Goal: Information Seeking & Learning: Learn about a topic

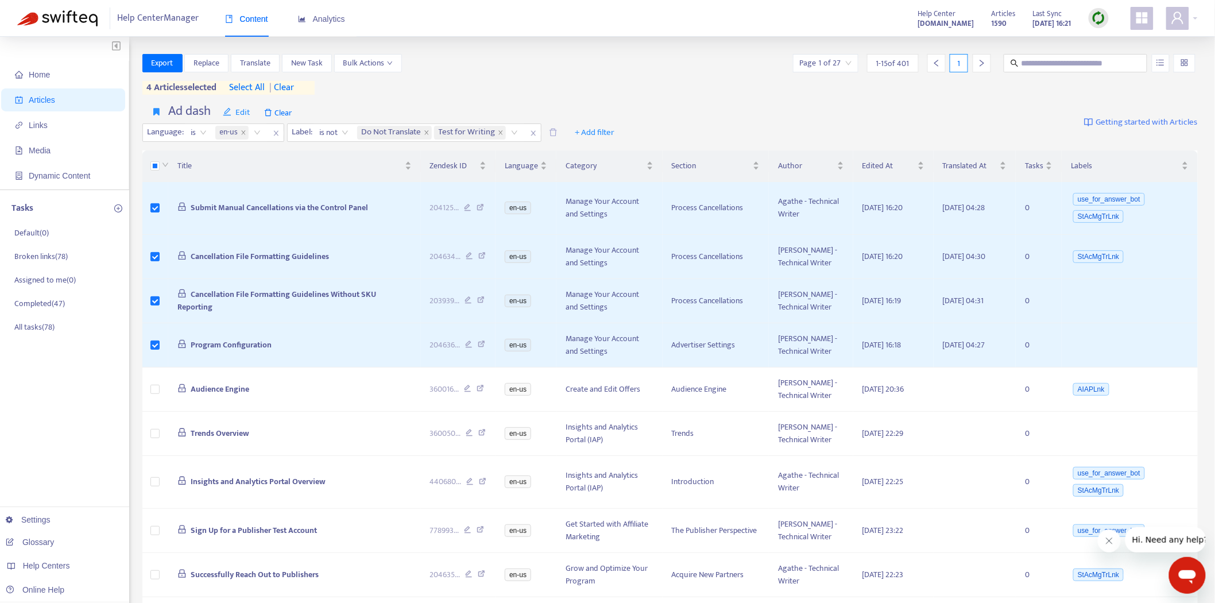
click at [1094, 19] on img at bounding box center [1099, 18] width 14 height 14
click at [1103, 37] on link "Quick Sync" at bounding box center [1123, 41] width 49 height 13
click at [200, 490] on link "[DOMAIN_NAME]" at bounding box center [182, 494] width 78 height 9
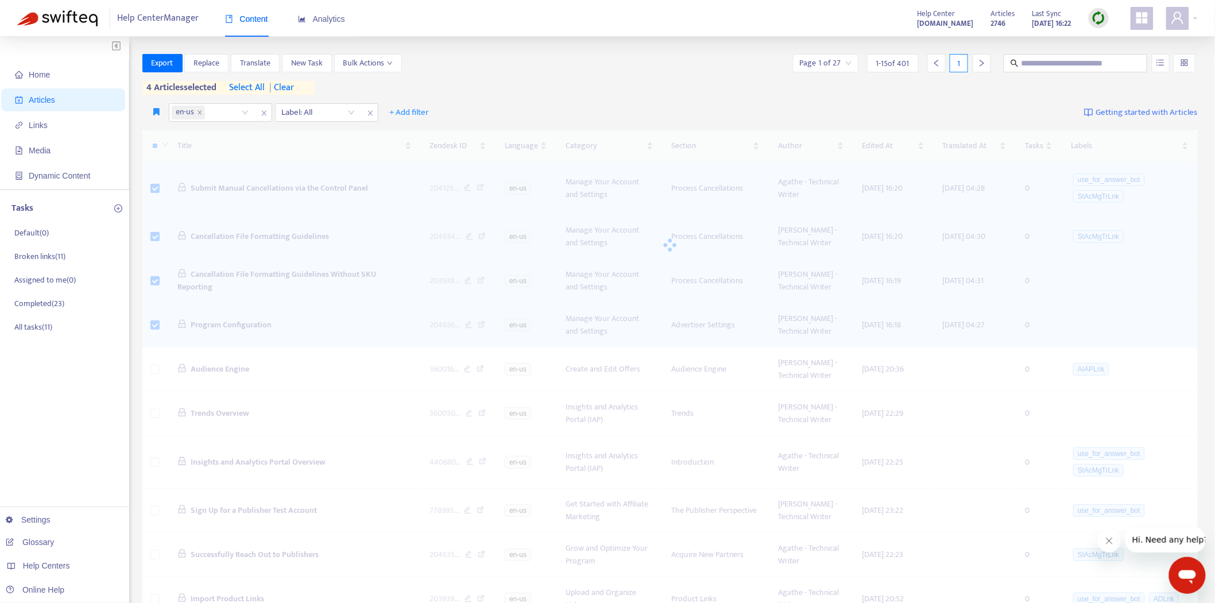
click at [1094, 18] on img at bounding box center [1099, 18] width 14 height 14
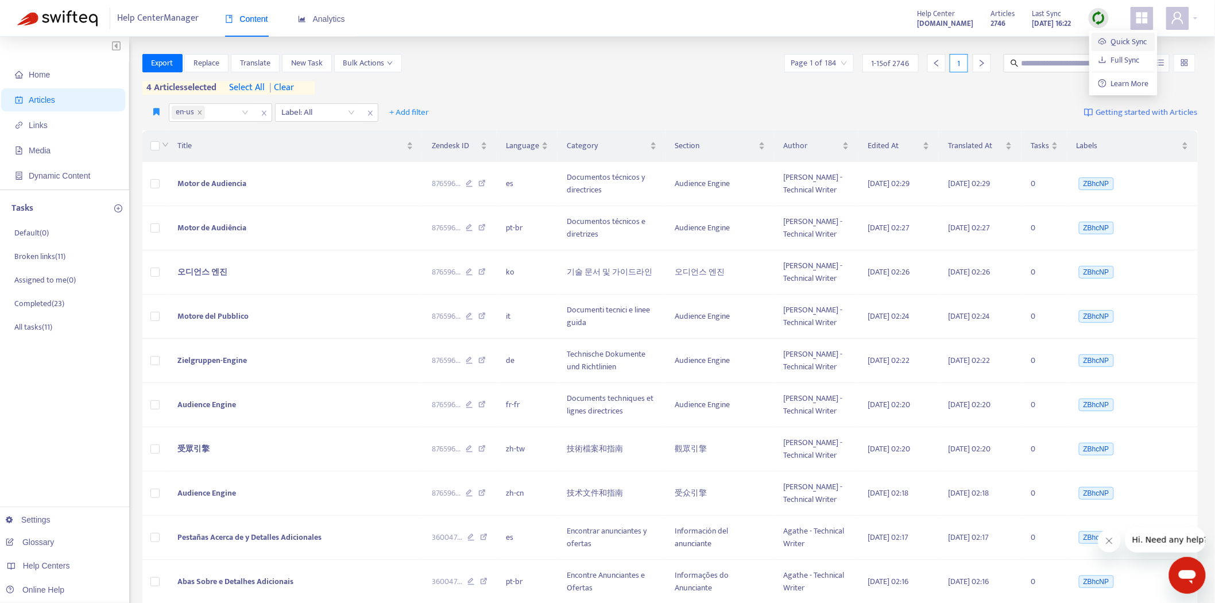
click at [1106, 41] on link "Quick Sync" at bounding box center [1123, 41] width 49 height 13
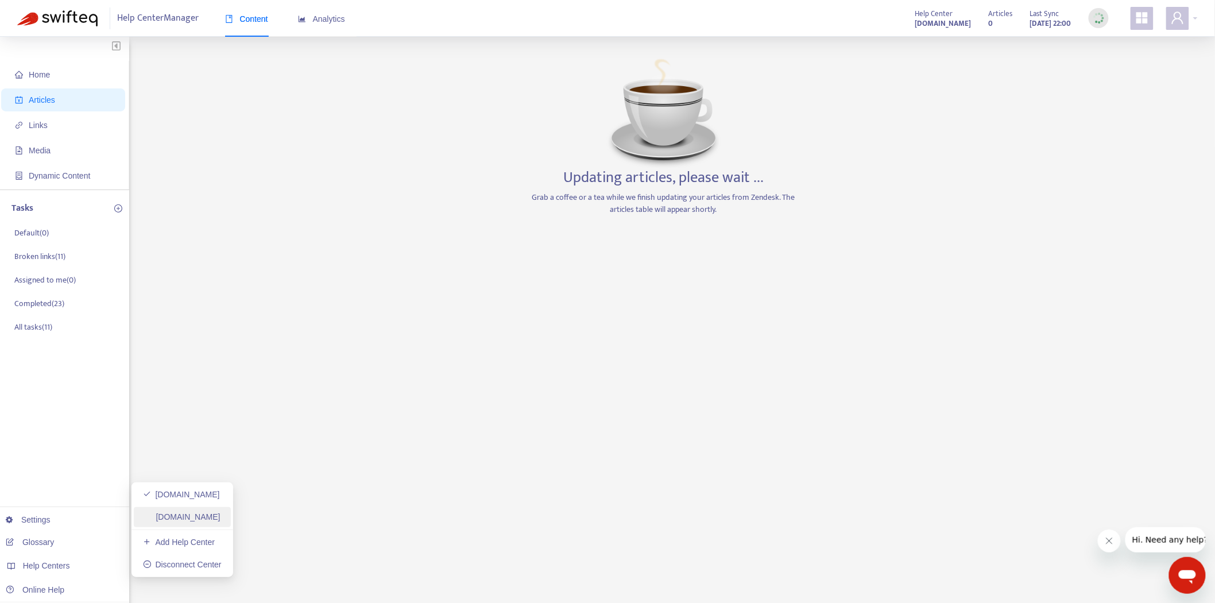
click at [194, 512] on link "[DOMAIN_NAME]" at bounding box center [182, 516] width 78 height 9
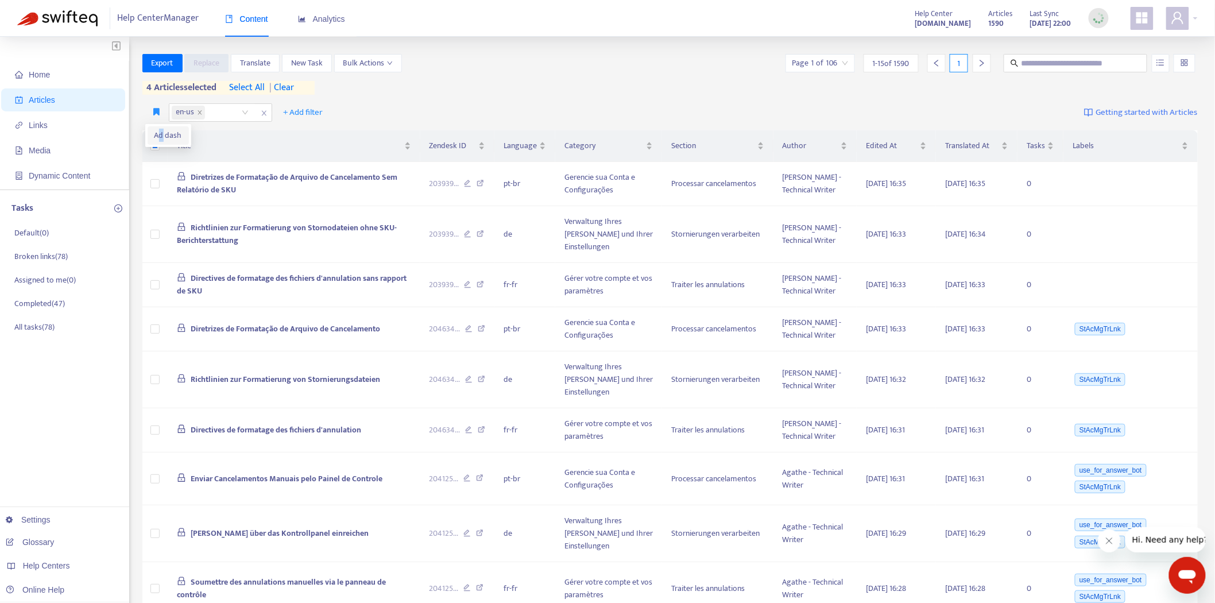
click at [161, 140] on span "Ad dash" at bounding box center [168, 135] width 28 height 13
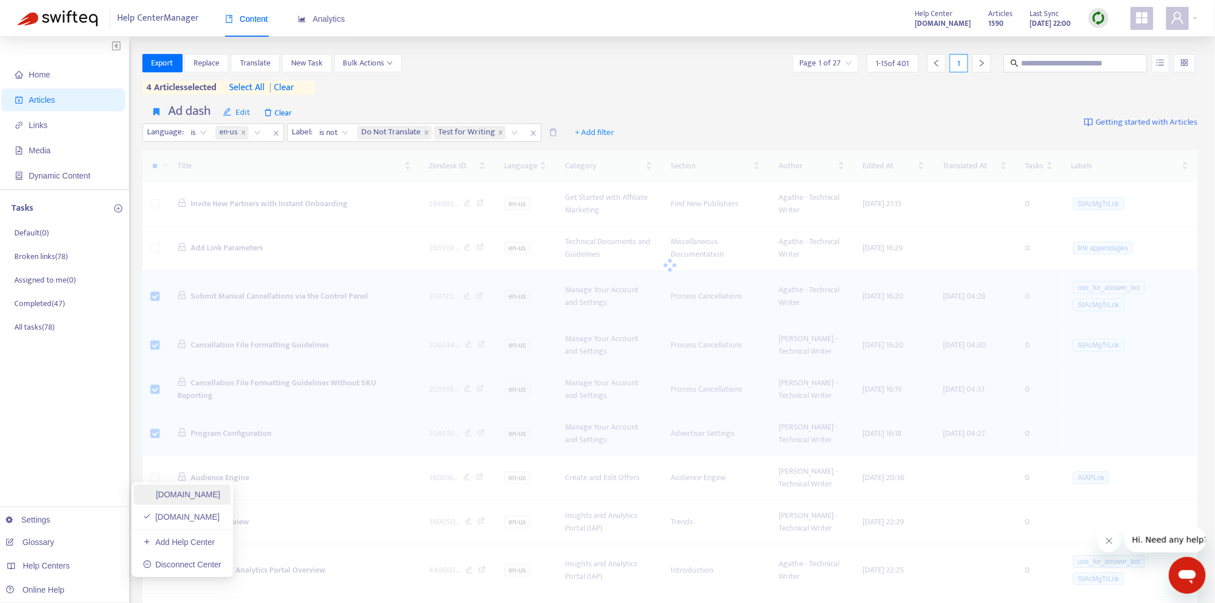
click at [204, 496] on link "[DOMAIN_NAME]" at bounding box center [182, 494] width 78 height 9
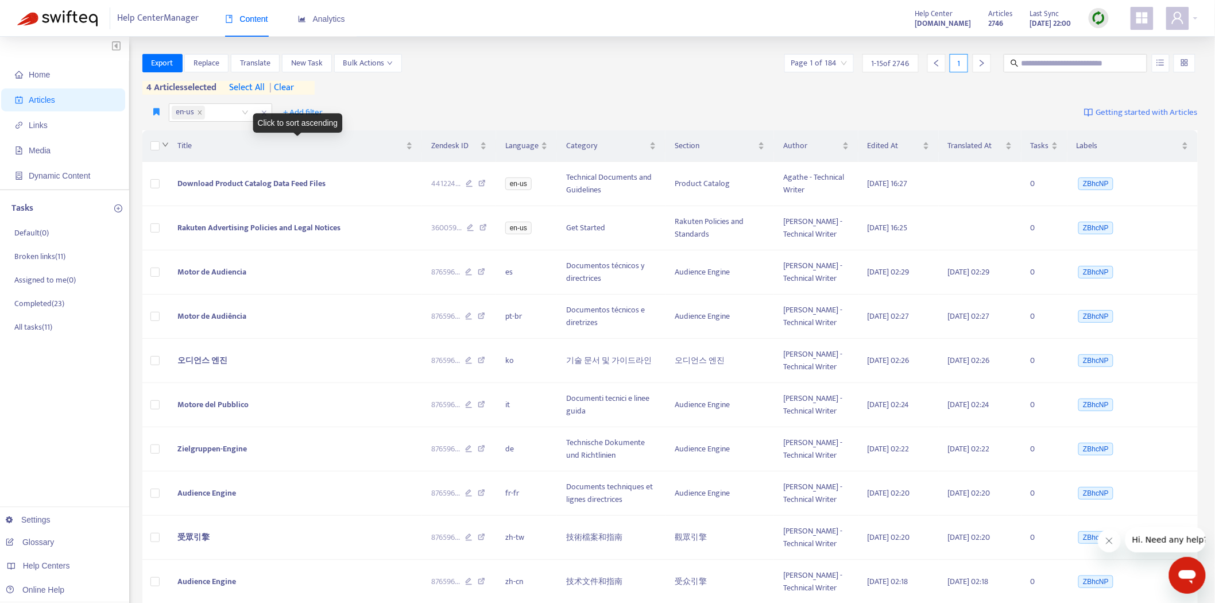
click at [163, 144] on icon "down" at bounding box center [166, 145] width 6 height 4
click at [156, 113] on icon "button" at bounding box center [157, 111] width 6 height 9
click at [159, 134] on span "Pub dash" at bounding box center [170, 135] width 32 height 13
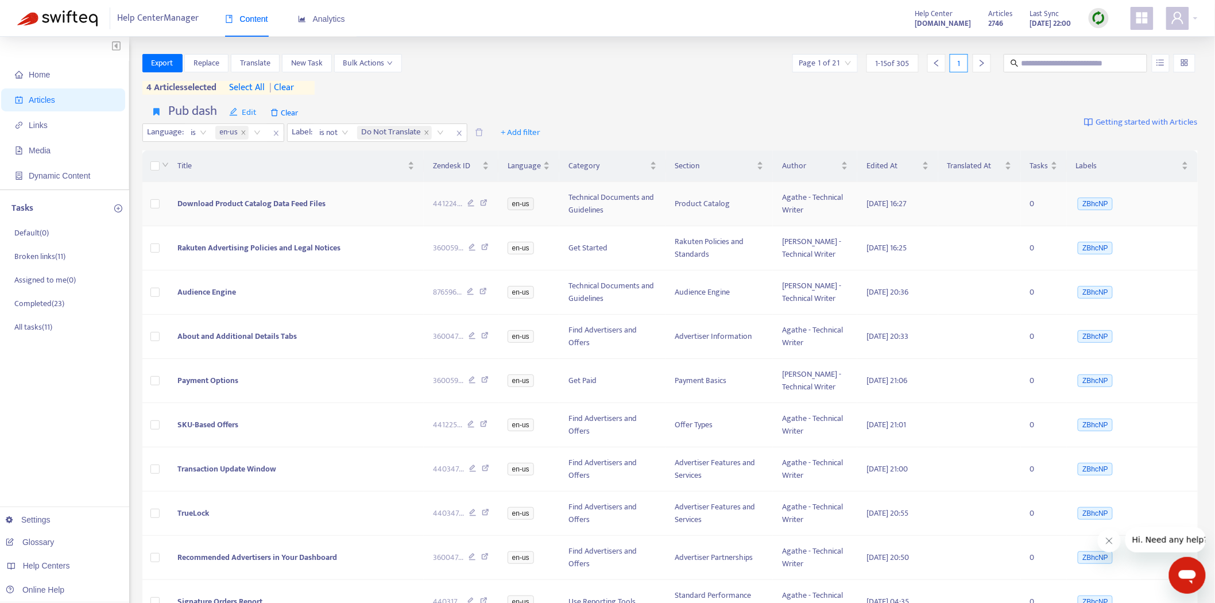
click at [270, 205] on span "Download Product Catalog Data Feed Files" at bounding box center [251, 203] width 148 height 13
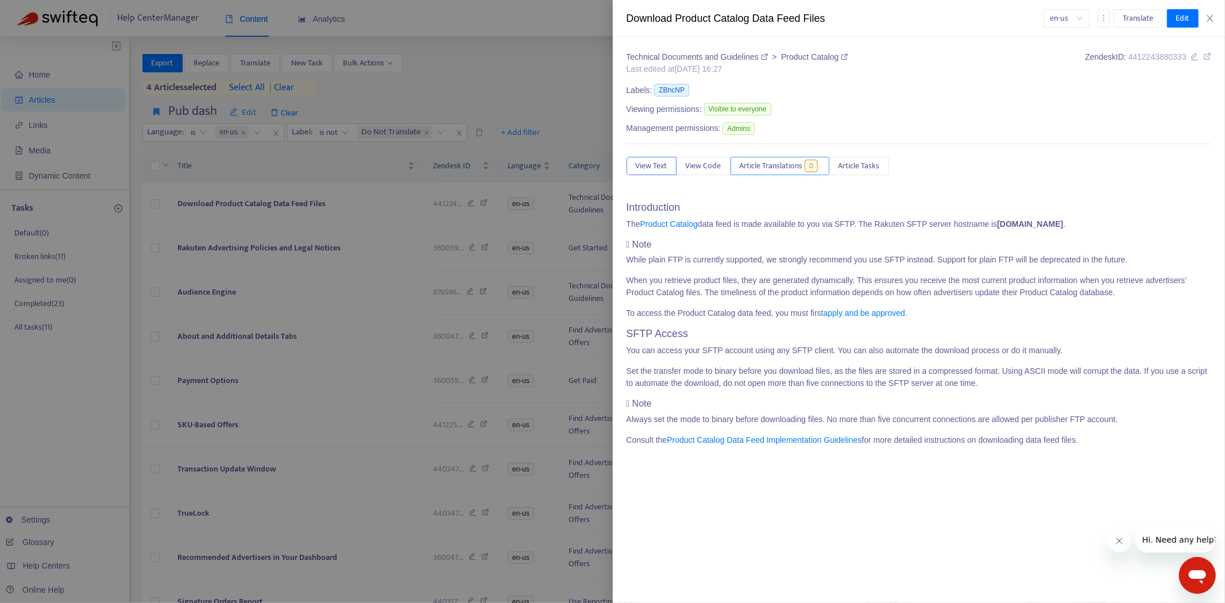
click at [802, 172] on span "Article Translations" at bounding box center [771, 166] width 63 height 13
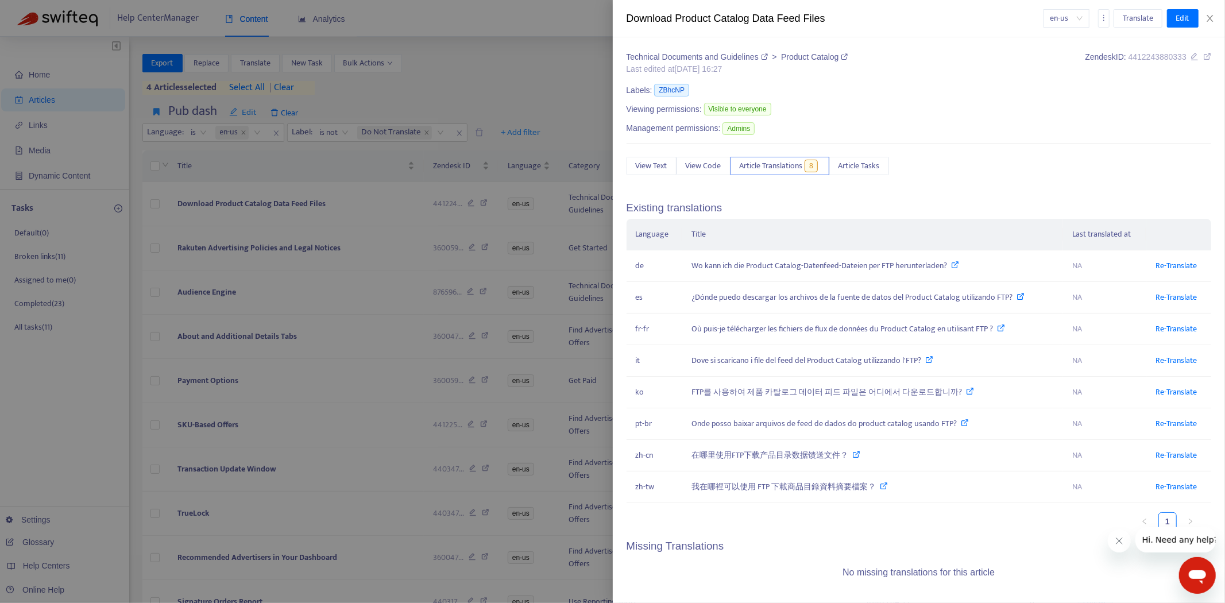
click at [225, 209] on div at bounding box center [612, 301] width 1225 height 603
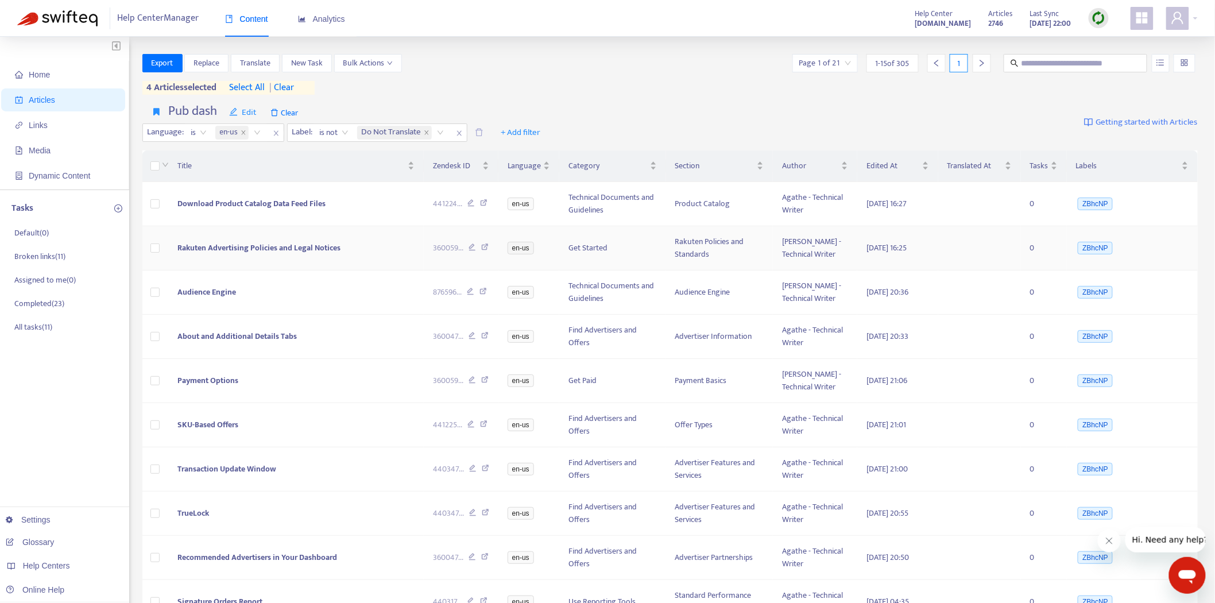
click at [232, 236] on td "Rakuten Advertising Policies and Legal Notices" at bounding box center [296, 248] width 256 height 44
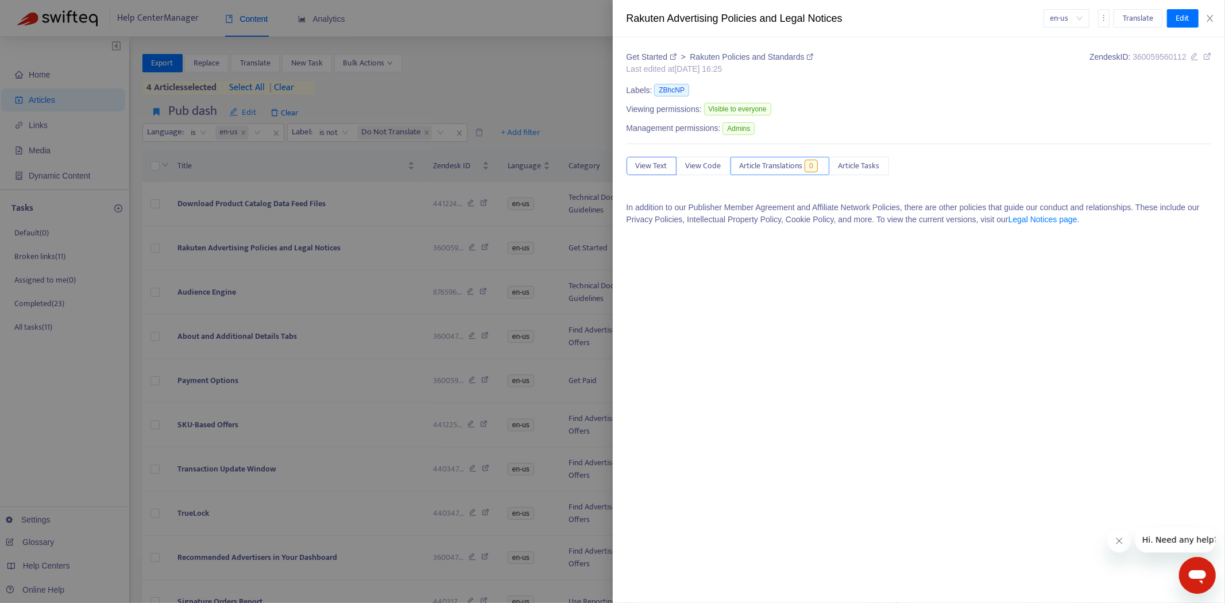
click at [817, 172] on span "0" at bounding box center [811, 166] width 13 height 13
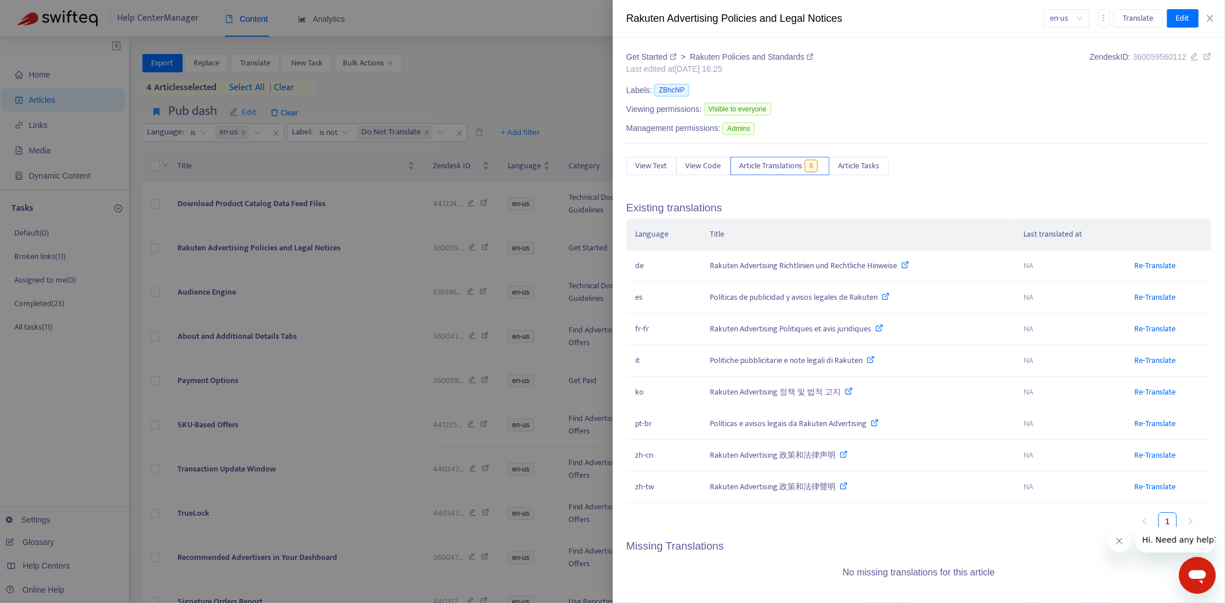
click at [245, 256] on div at bounding box center [612, 301] width 1225 height 603
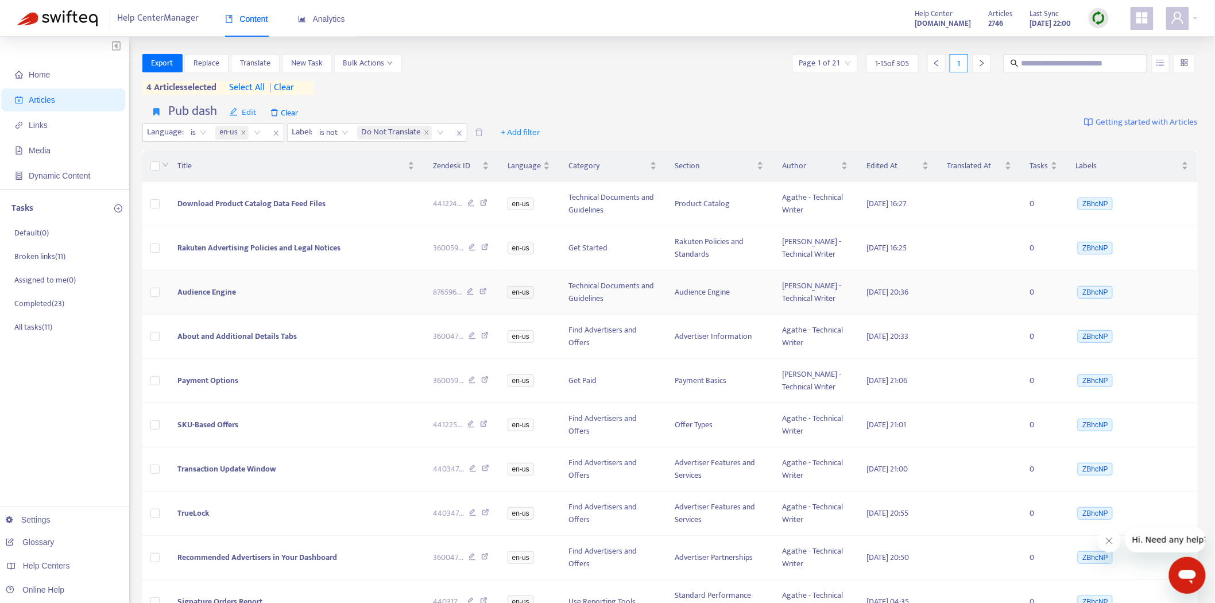
click at [220, 288] on span "Audience Engine" at bounding box center [206, 291] width 59 height 13
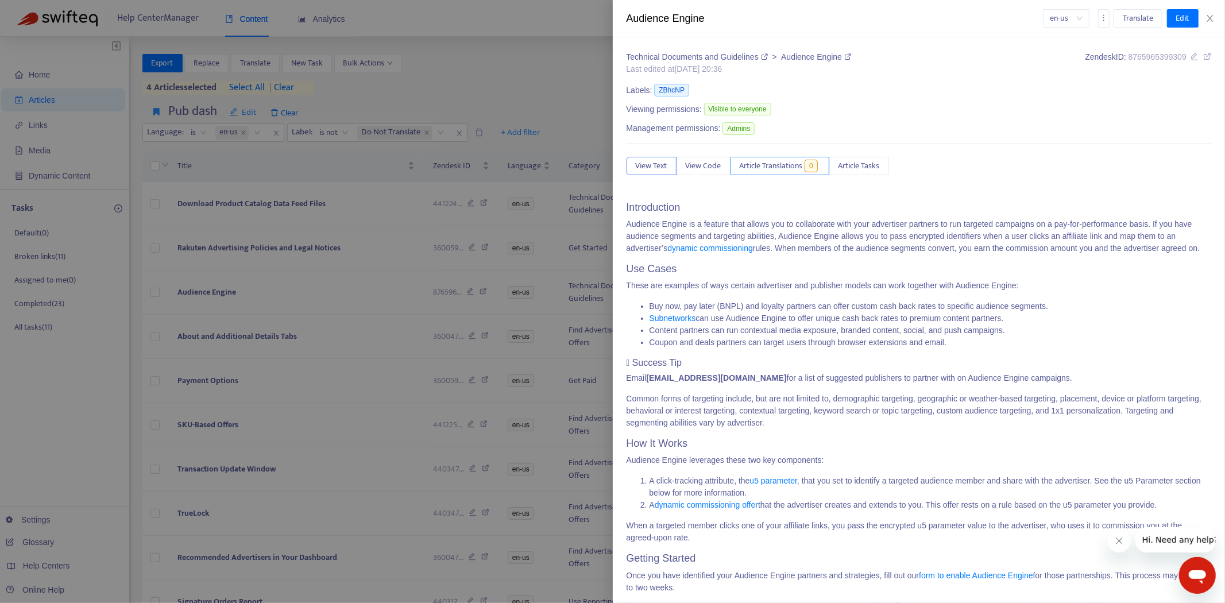
click at [782, 164] on span "Article Translations" at bounding box center [771, 166] width 63 height 13
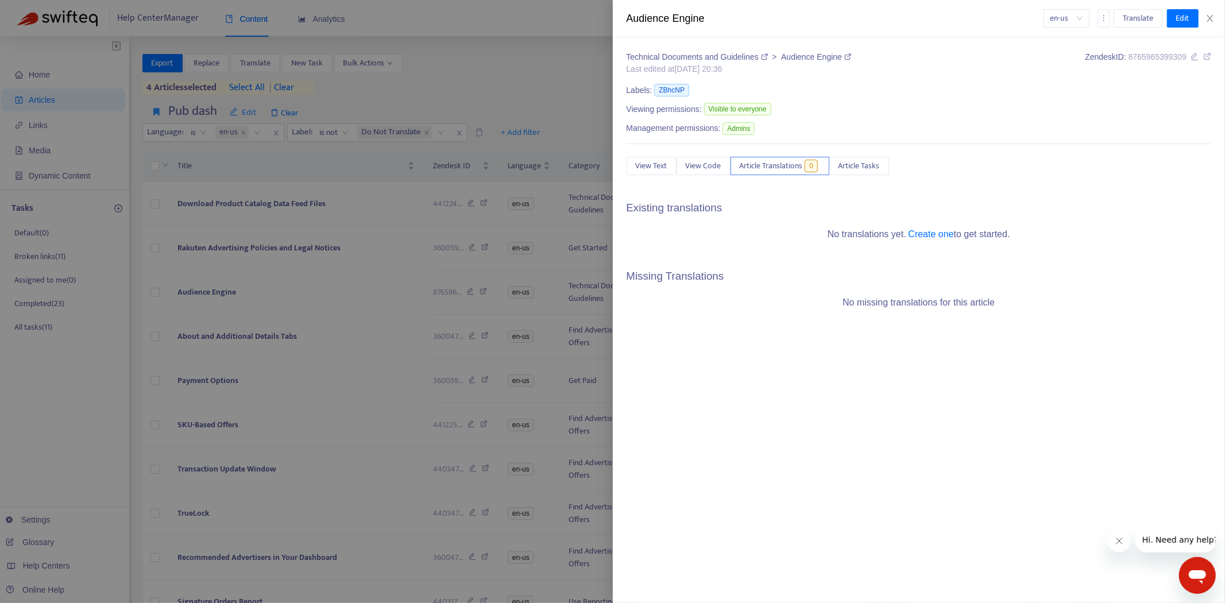
click at [226, 309] on div at bounding box center [612, 301] width 1225 height 603
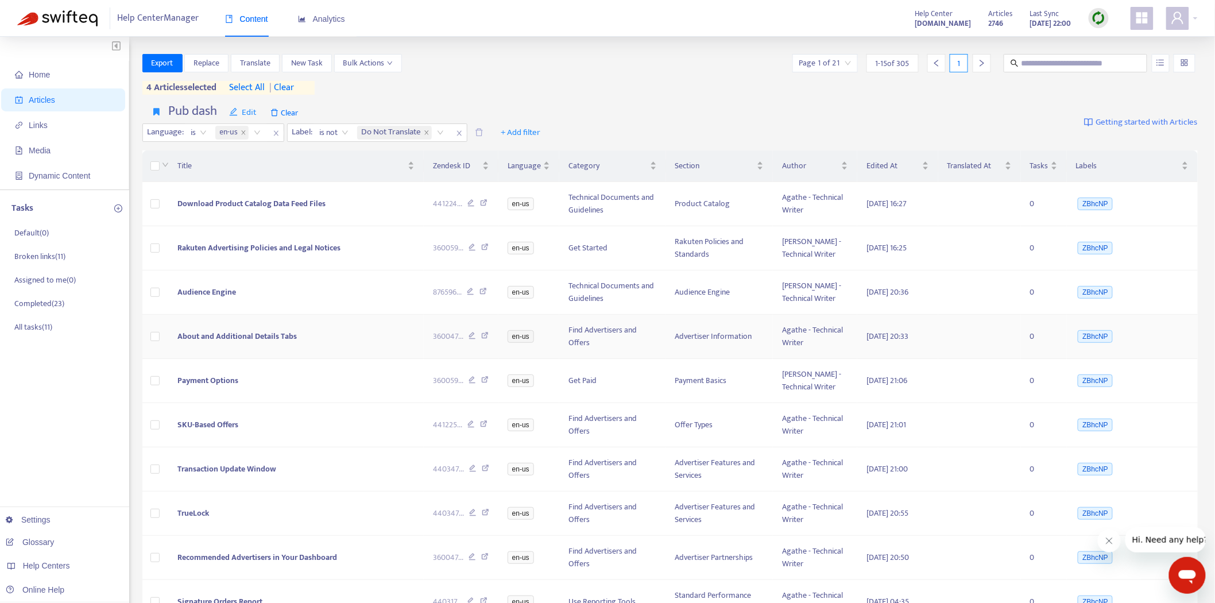
click at [221, 335] on span "About and Additional Details Tabs" at bounding box center [236, 336] width 119 height 13
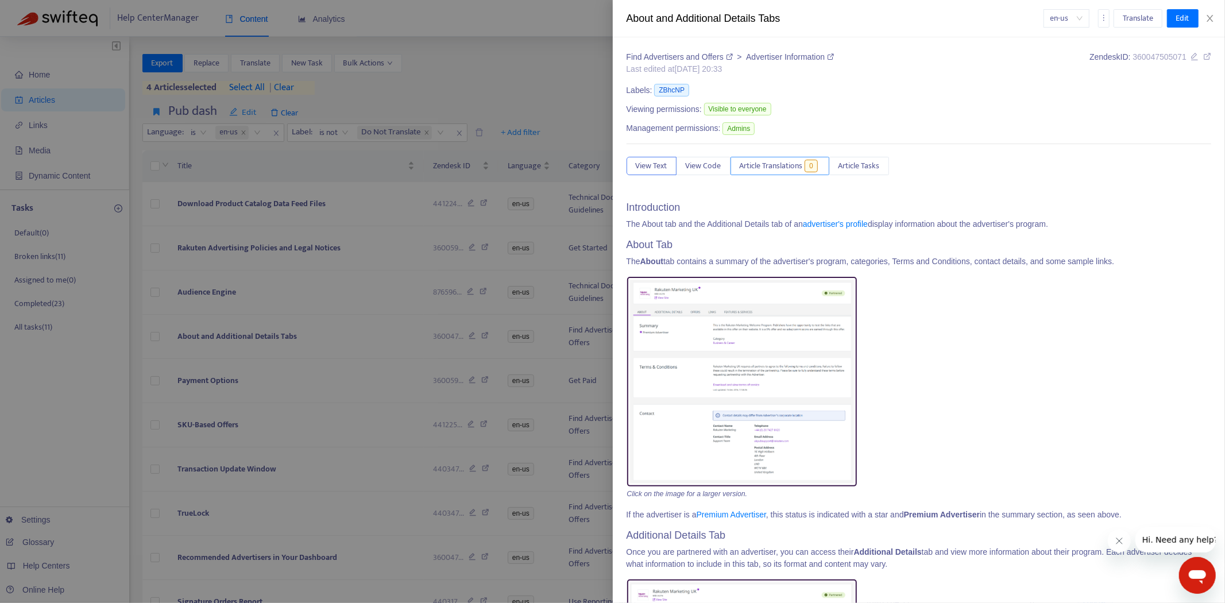
click at [798, 167] on span "Article Translations" at bounding box center [771, 166] width 63 height 13
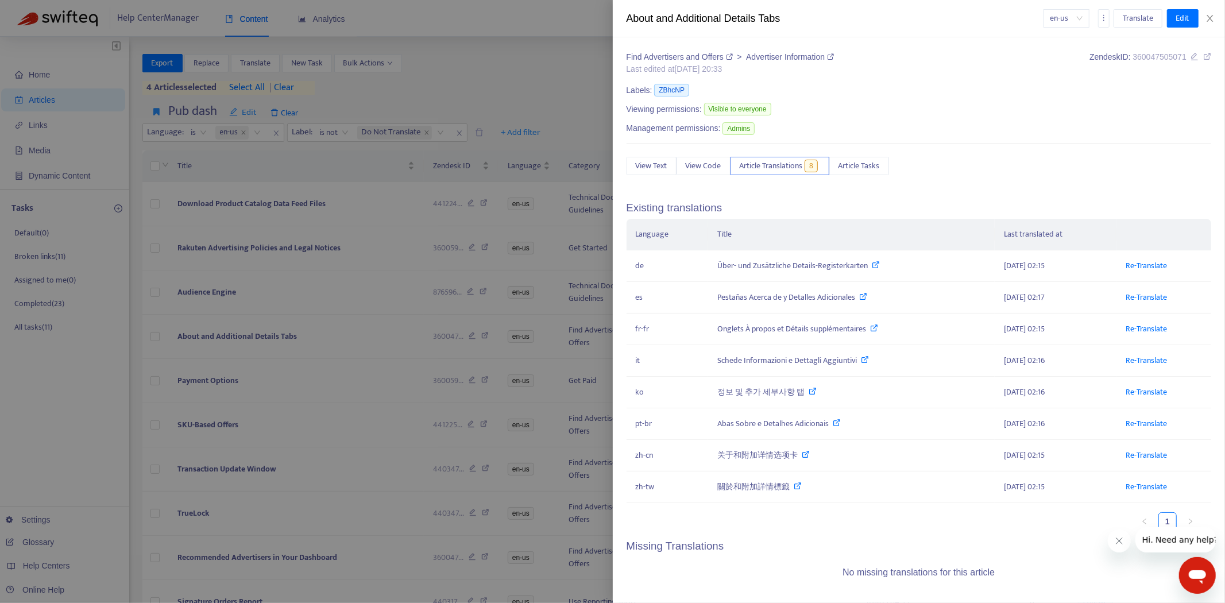
click at [237, 331] on div at bounding box center [612, 301] width 1225 height 603
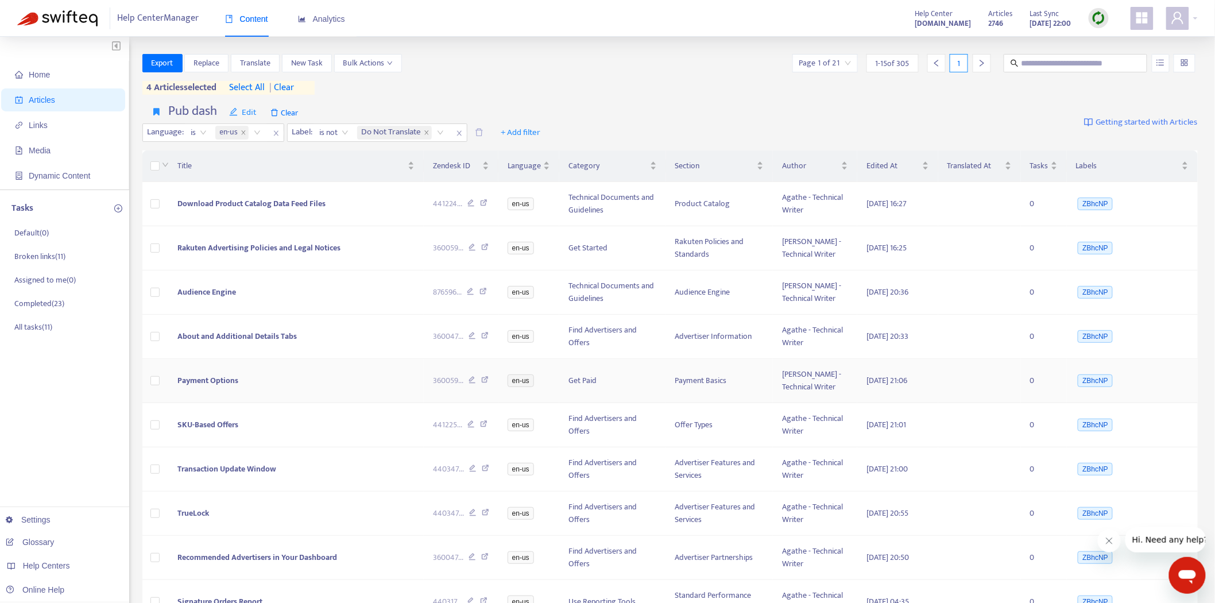
click at [216, 377] on span "Payment Options" at bounding box center [207, 380] width 61 height 13
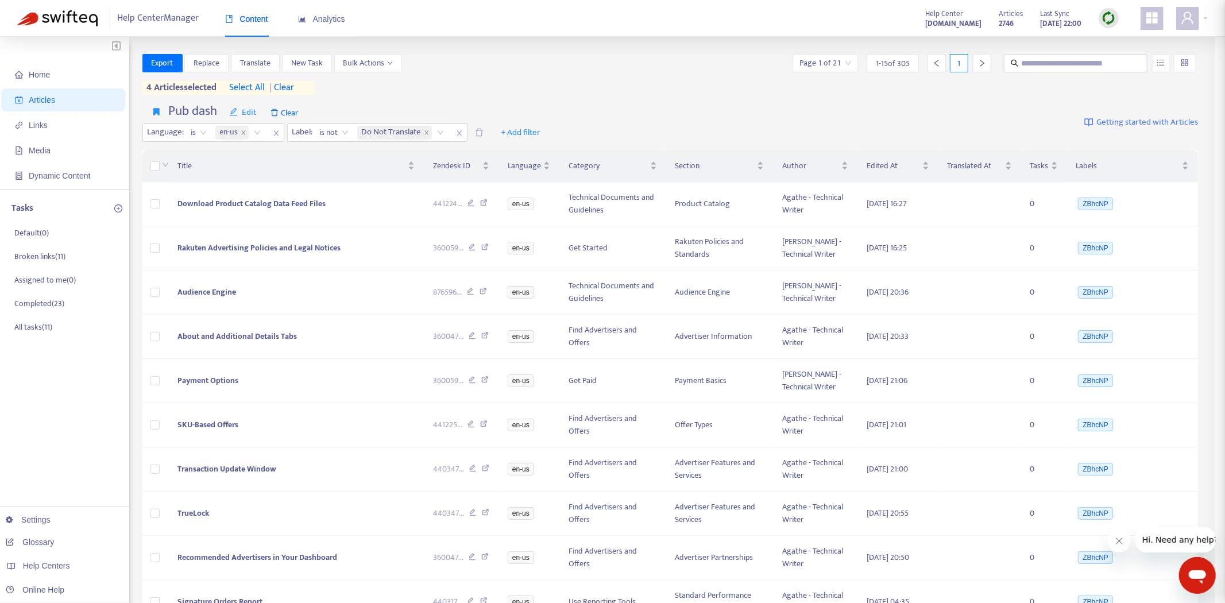
click at [211, 364] on div at bounding box center [612, 301] width 1225 height 603
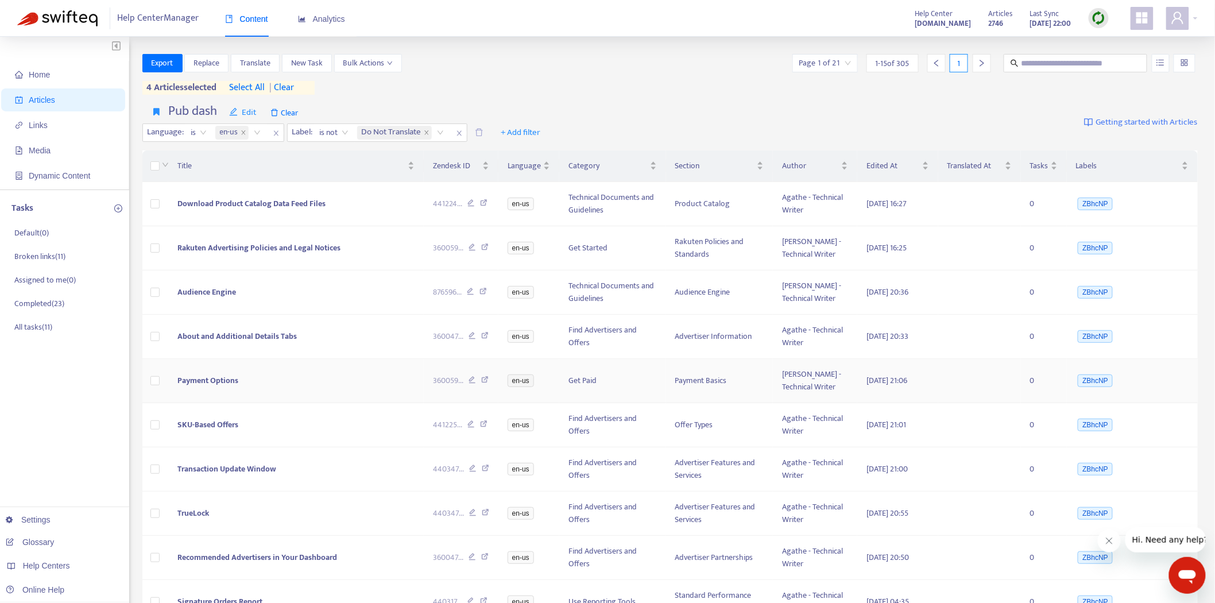
click at [211, 371] on td "Payment Options" at bounding box center [296, 381] width 256 height 44
click at [203, 378] on span "Payment Options" at bounding box center [207, 380] width 61 height 13
click at [242, 388] on td "Payment Options" at bounding box center [296, 381] width 256 height 44
click at [238, 380] on span "Payment Options" at bounding box center [207, 380] width 61 height 13
click at [219, 372] on td "Payment Options" at bounding box center [296, 381] width 256 height 44
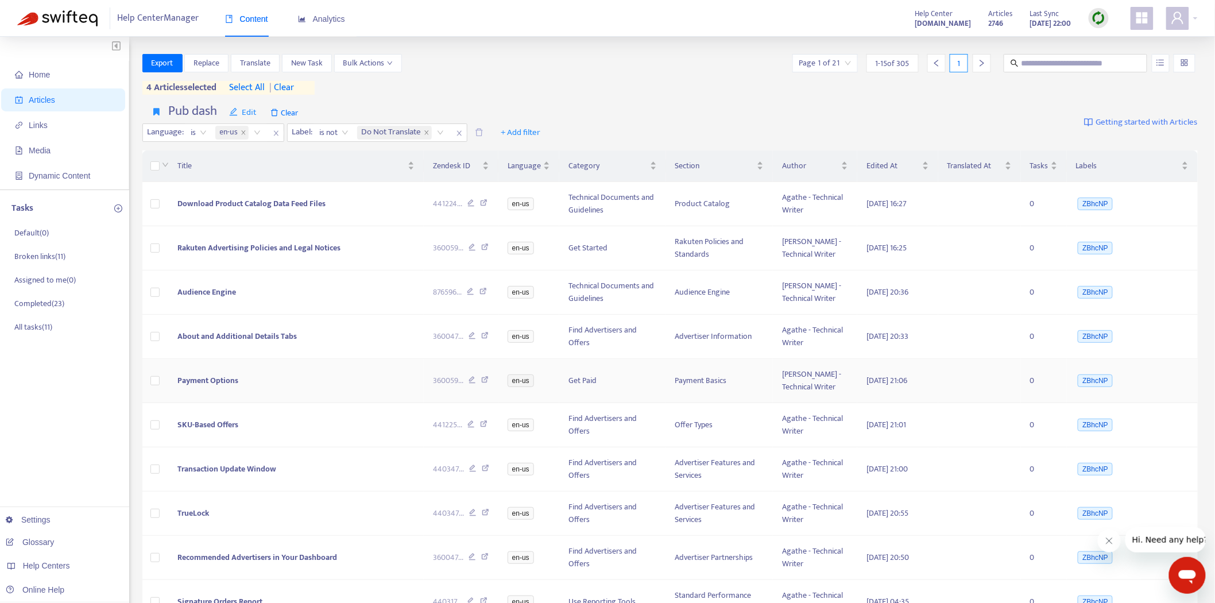
click at [217, 382] on span "Payment Options" at bounding box center [207, 380] width 61 height 13
click at [187, 376] on span "Payment Options" at bounding box center [207, 380] width 61 height 13
click at [293, 373] on td "Payment Options" at bounding box center [296, 381] width 256 height 44
click at [327, 370] on td "Payment Options" at bounding box center [296, 381] width 256 height 44
click at [222, 377] on span "Payment Options" at bounding box center [207, 380] width 61 height 13
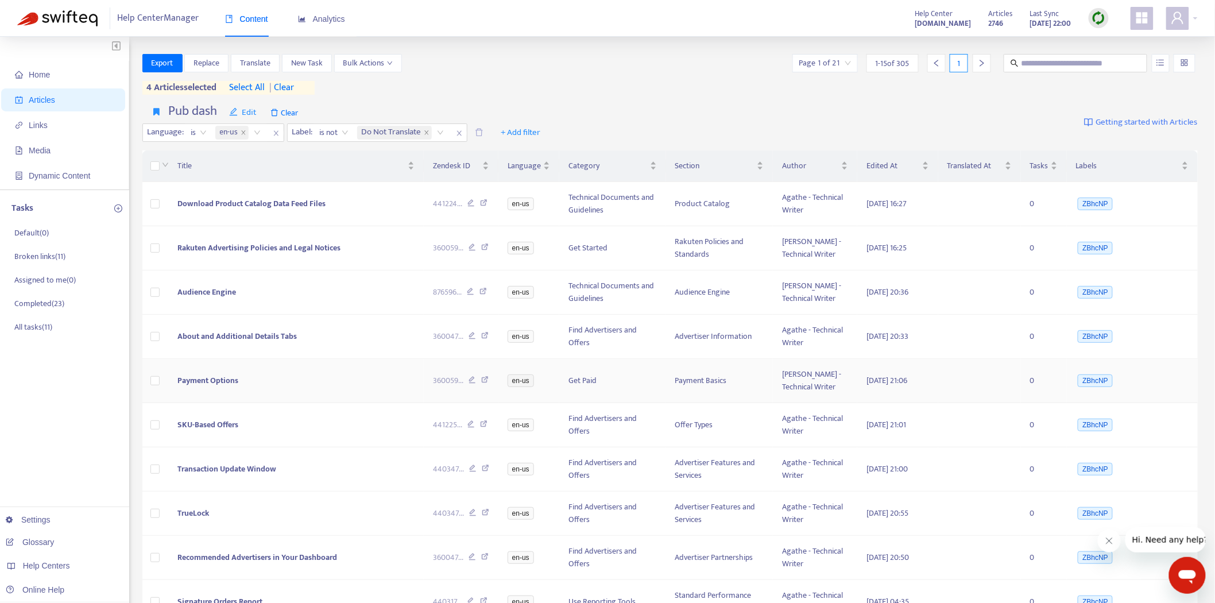
click at [190, 369] on td "Payment Options" at bounding box center [296, 381] width 256 height 44
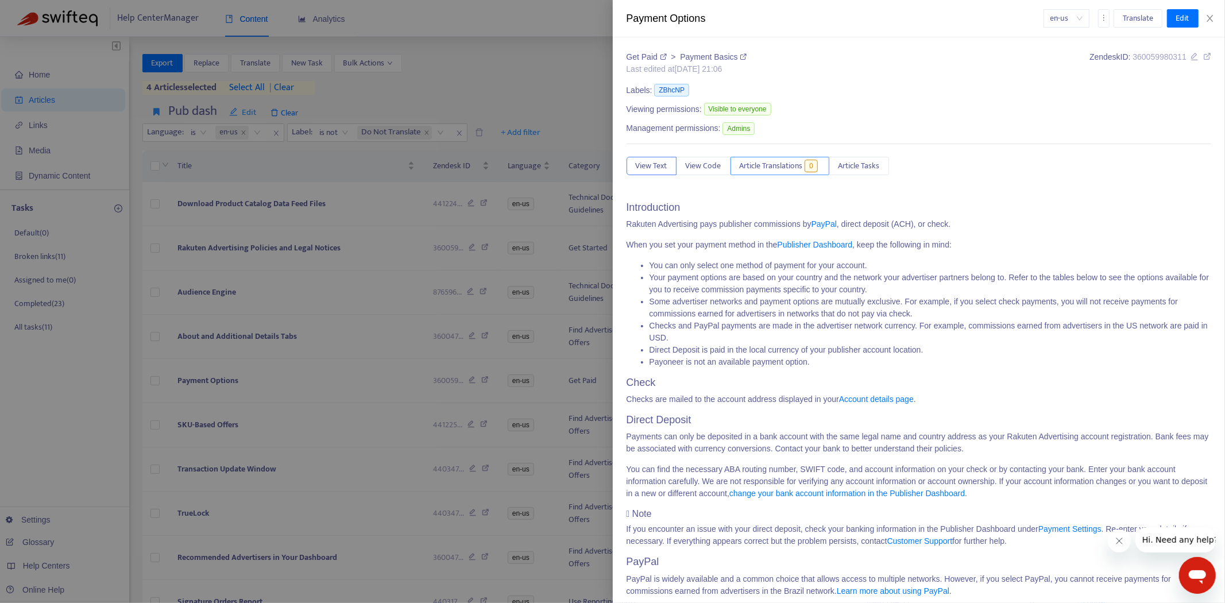
click at [762, 174] on button "Article Translations 0" at bounding box center [780, 166] width 99 height 18
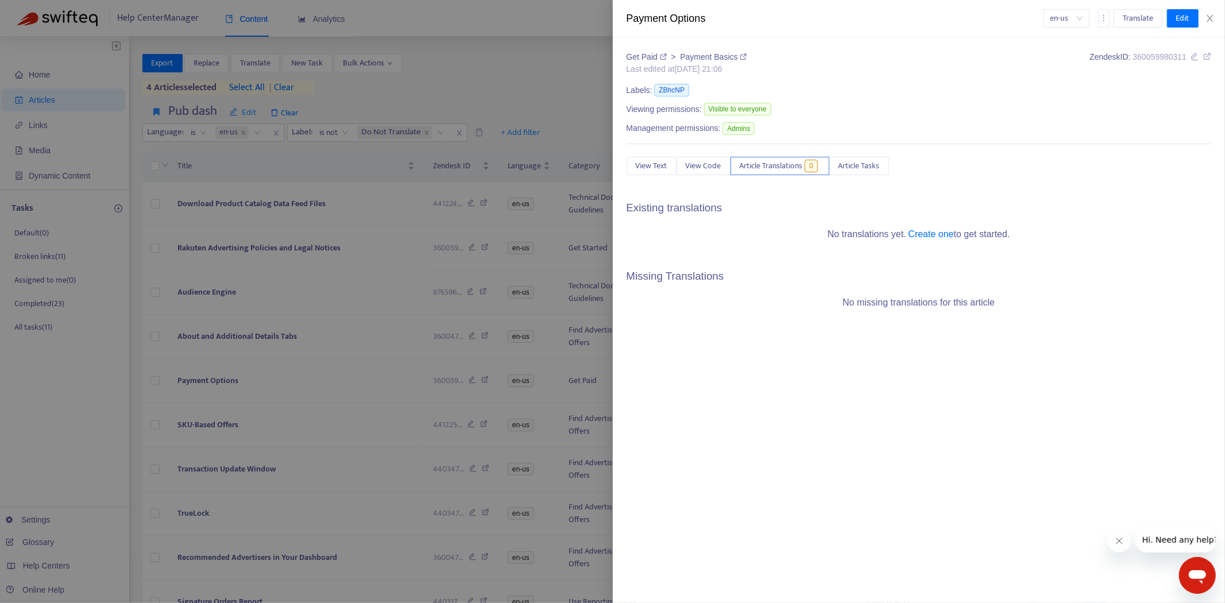
click at [203, 380] on div at bounding box center [612, 301] width 1225 height 603
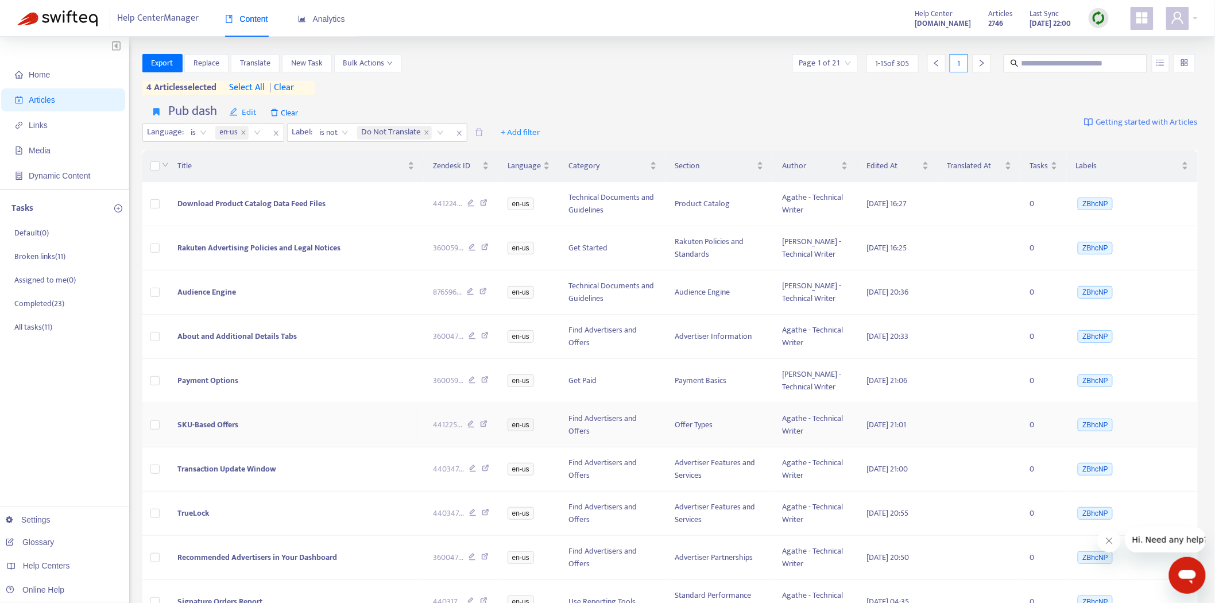
click at [211, 422] on span "SKU-Based Offers" at bounding box center [207, 424] width 61 height 13
click at [225, 422] on span "SKU-Based Offers" at bounding box center [207, 424] width 61 height 13
click at [214, 416] on td "SKU-Based Offers" at bounding box center [296, 425] width 256 height 44
click at [196, 419] on span "SKU-Based Offers" at bounding box center [207, 424] width 61 height 13
click at [191, 411] on td "SKU-Based Offers" at bounding box center [296, 425] width 256 height 44
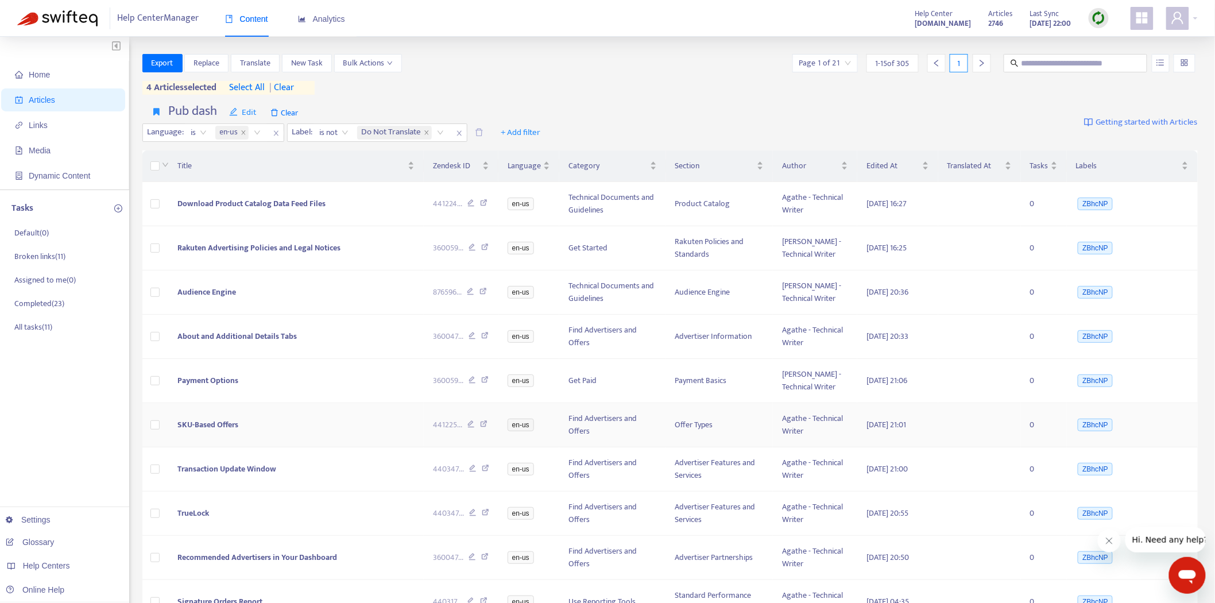
click at [210, 428] on span "SKU-Based Offers" at bounding box center [207, 424] width 61 height 13
click at [202, 422] on span "SKU-Based Offers" at bounding box center [207, 424] width 61 height 13
click at [237, 420] on span "SKU-Based Offers" at bounding box center [207, 424] width 61 height 13
click at [221, 414] on td "SKU-Based Offers" at bounding box center [296, 425] width 256 height 44
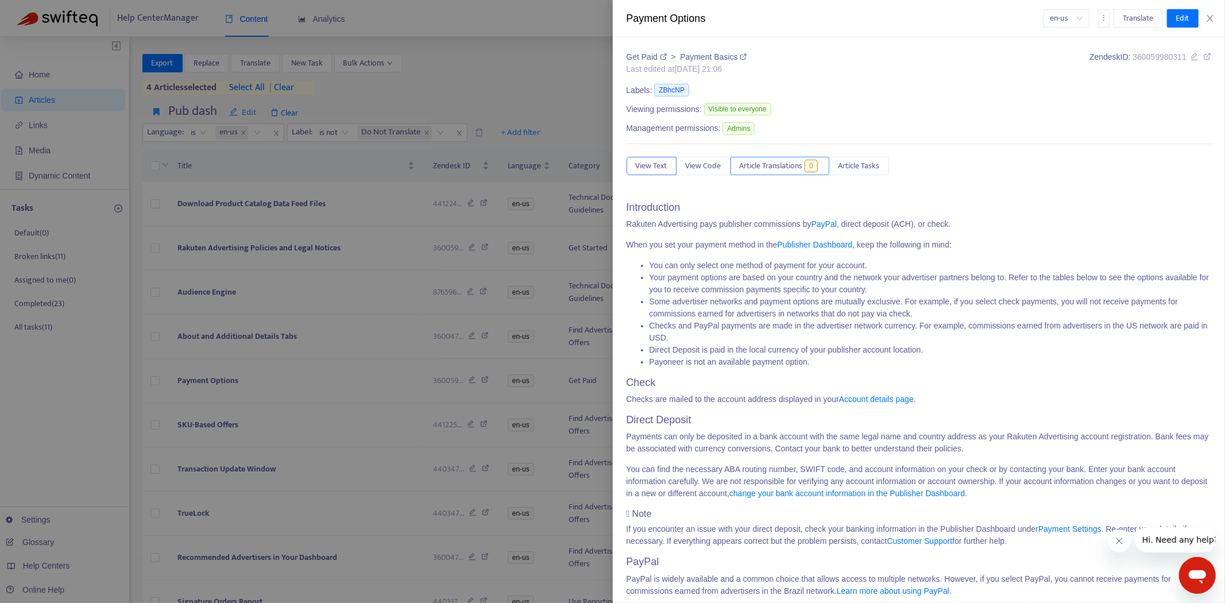
click at [766, 168] on span "Article Translations" at bounding box center [771, 166] width 63 height 13
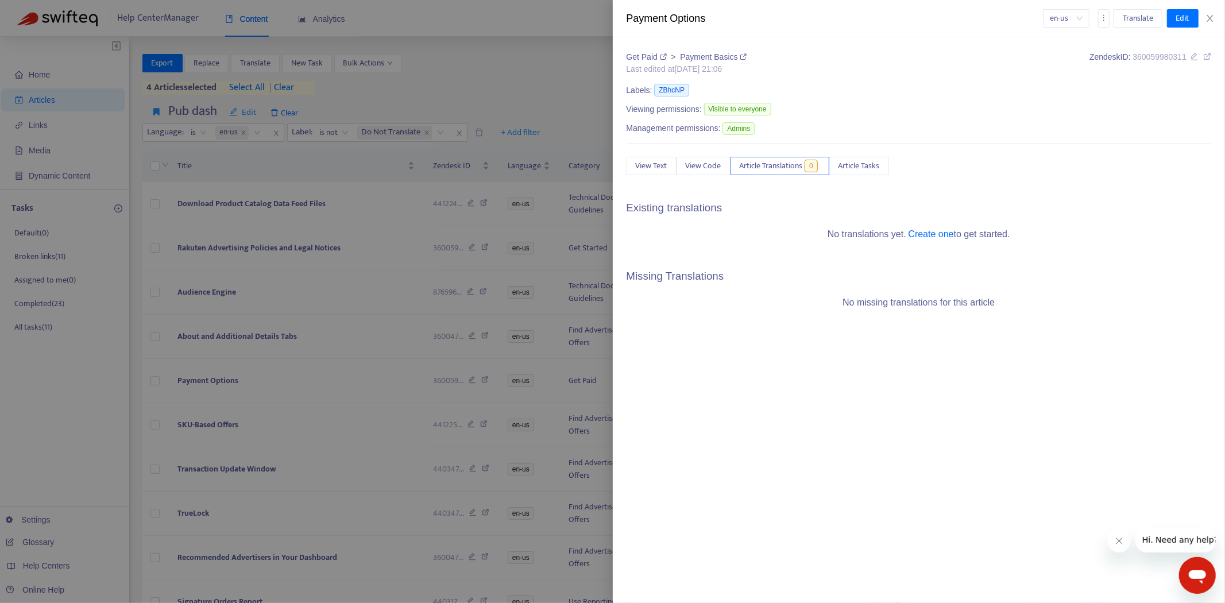
click at [245, 417] on div at bounding box center [612, 301] width 1225 height 603
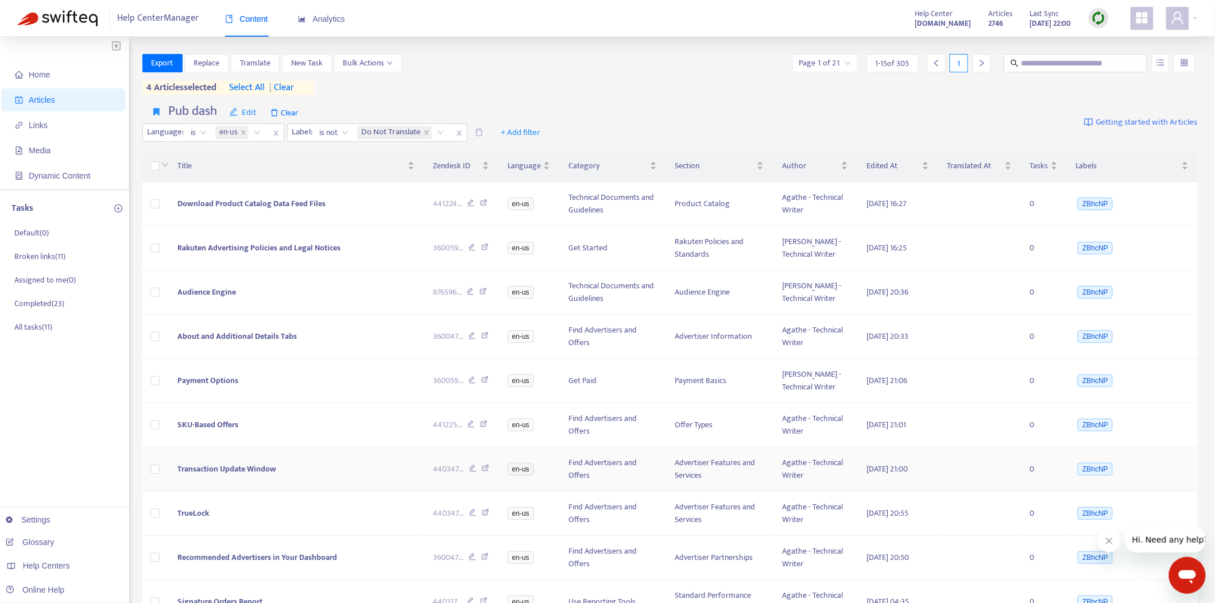
click at [242, 461] on td "Transaction Update Window" at bounding box center [296, 469] width 256 height 44
click at [223, 463] on span "Transaction Update Window" at bounding box center [226, 468] width 99 height 13
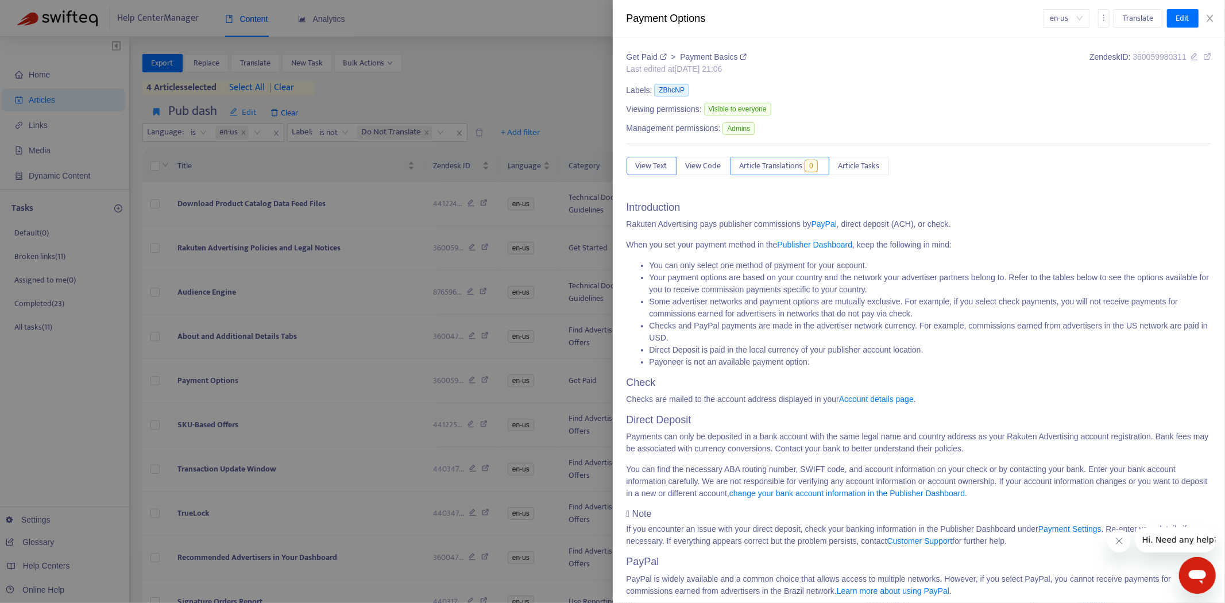
click at [789, 164] on span "Article Translations" at bounding box center [771, 166] width 63 height 13
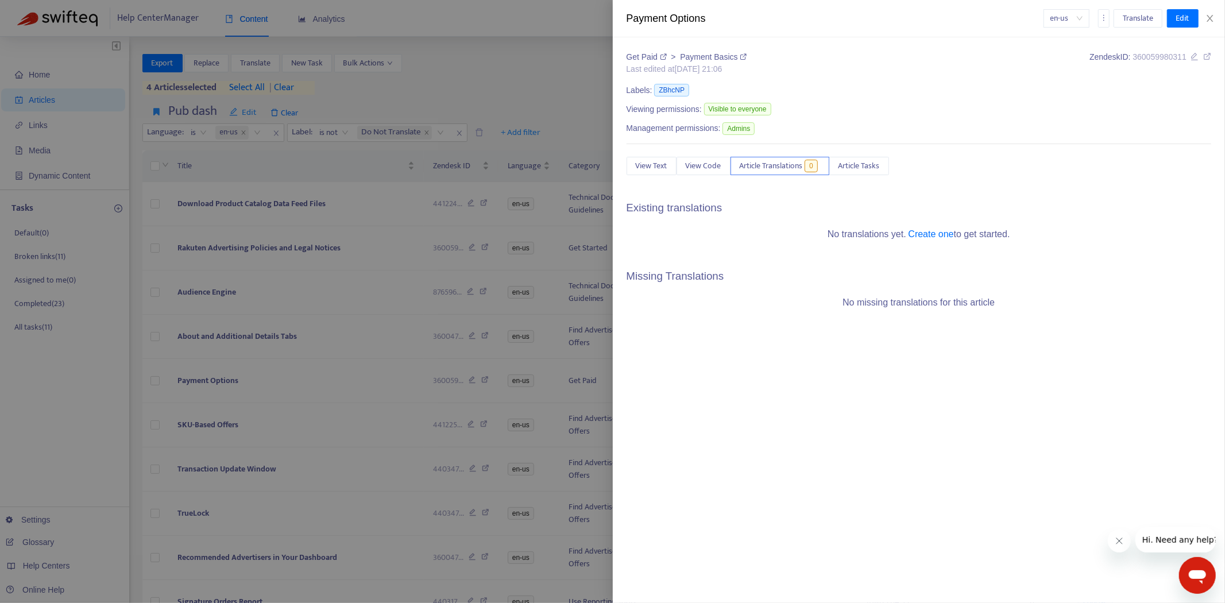
click at [200, 512] on div at bounding box center [612, 301] width 1225 height 603
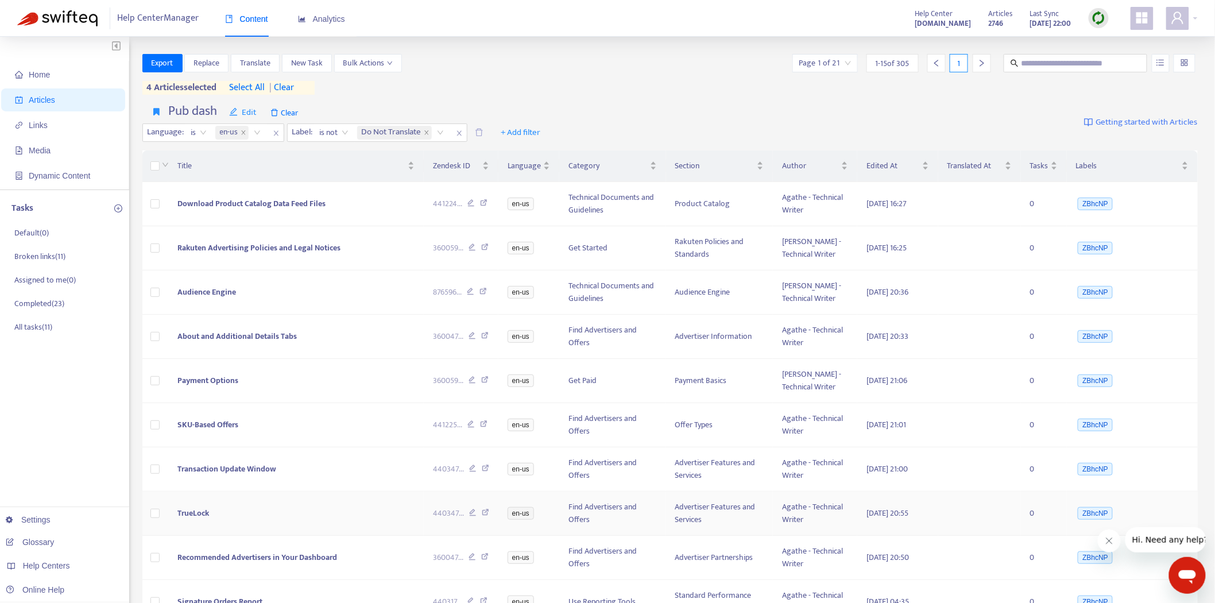
click at [194, 509] on span "TrueLock" at bounding box center [193, 513] width 32 height 13
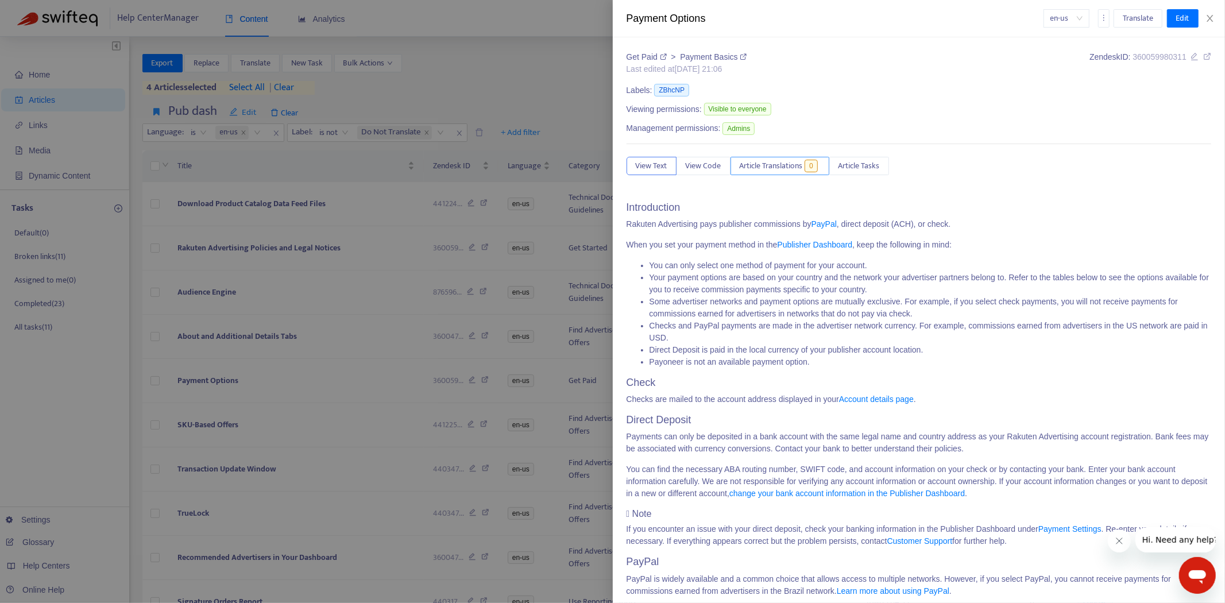
click at [782, 172] on span "Article Translations" at bounding box center [771, 166] width 63 height 13
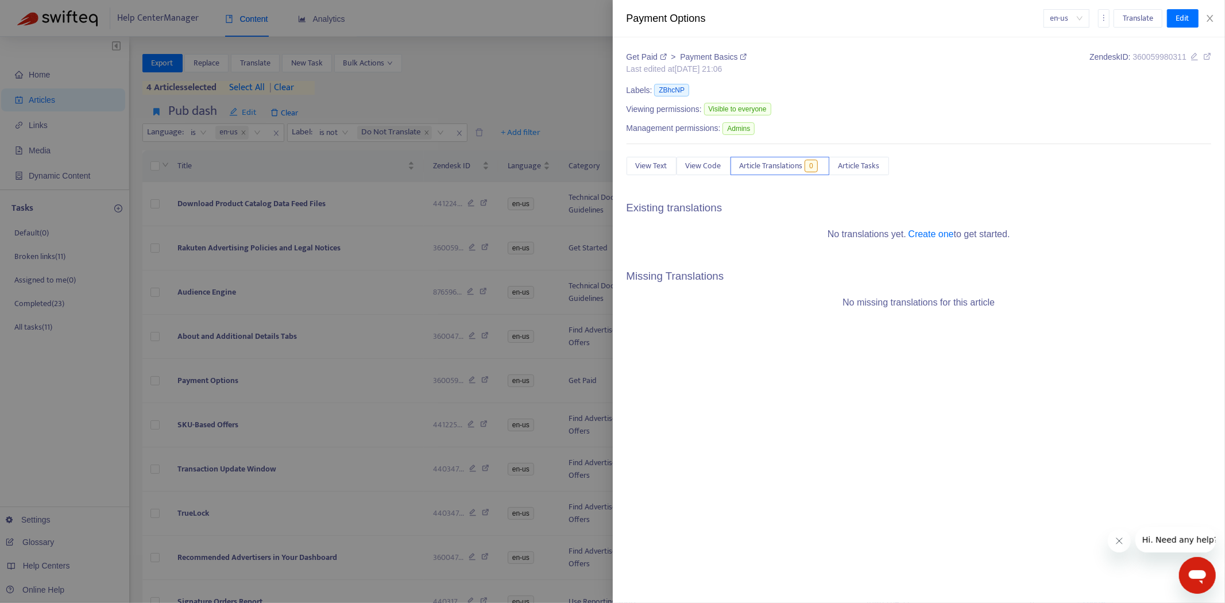
click at [234, 420] on div at bounding box center [612, 301] width 1225 height 603
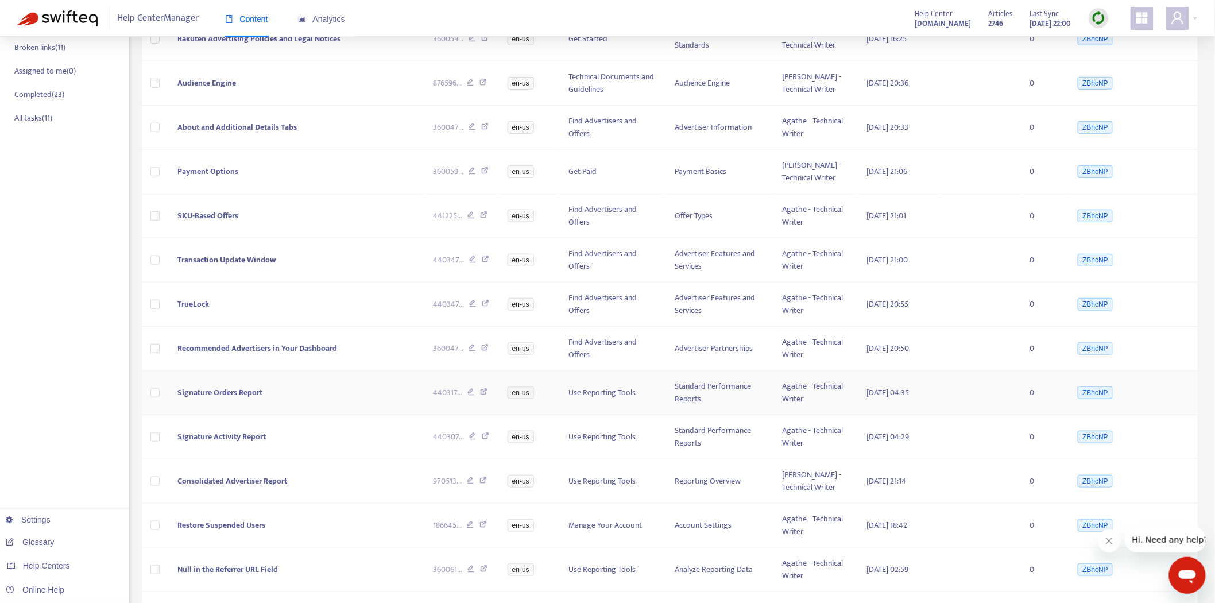
scroll to position [255, 0]
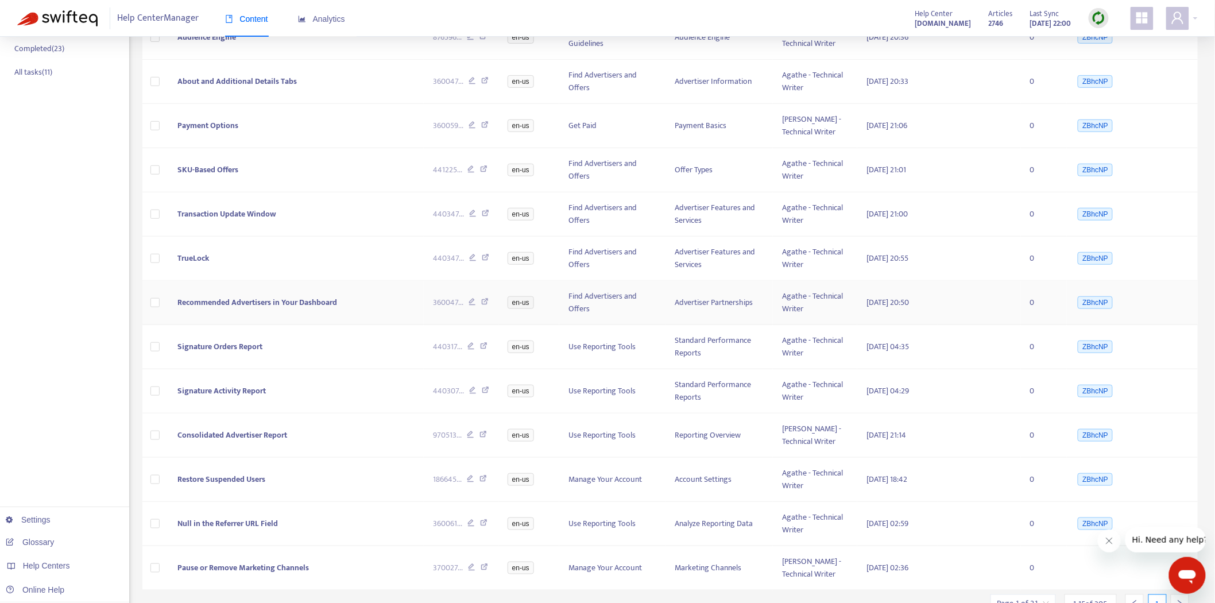
click at [221, 306] on span "Recommended Advertisers in Your Dashboard" at bounding box center [257, 302] width 160 height 13
click at [249, 299] on span "Recommended Advertisers in Your Dashboard" at bounding box center [257, 302] width 160 height 13
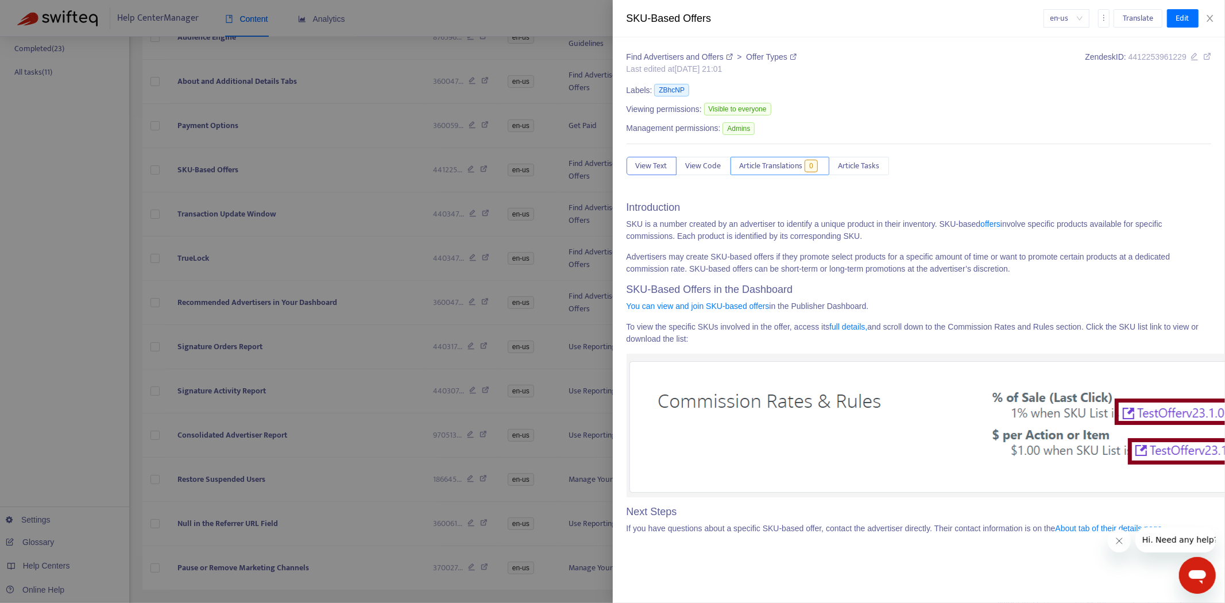
click at [755, 161] on span "Article Translations" at bounding box center [771, 166] width 63 height 13
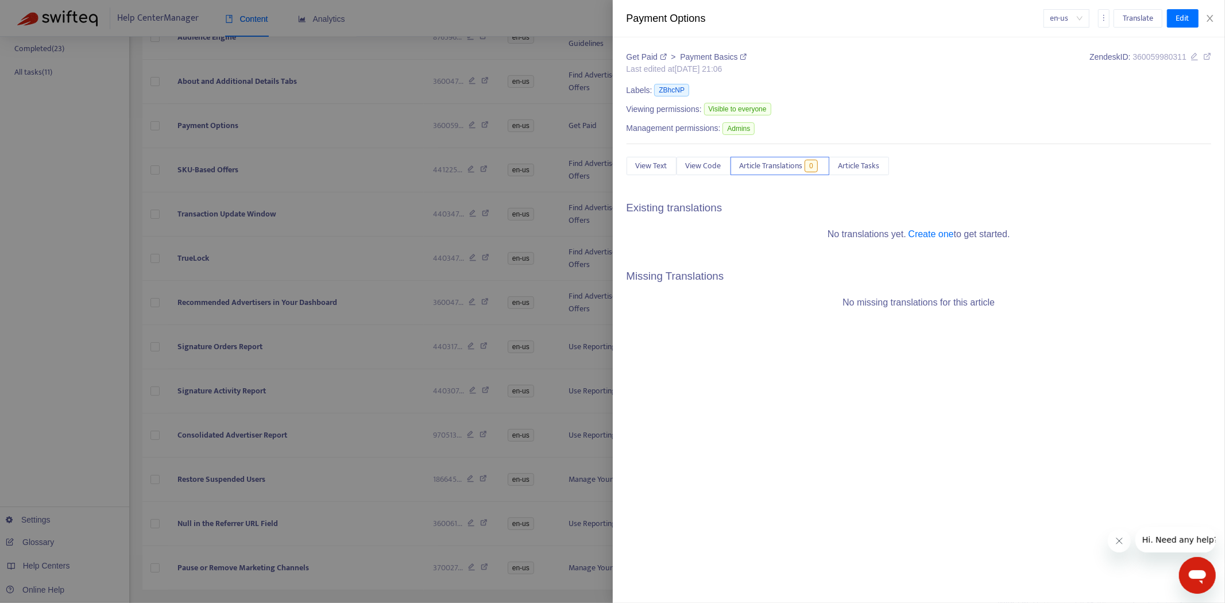
click at [249, 299] on div at bounding box center [612, 301] width 1225 height 603
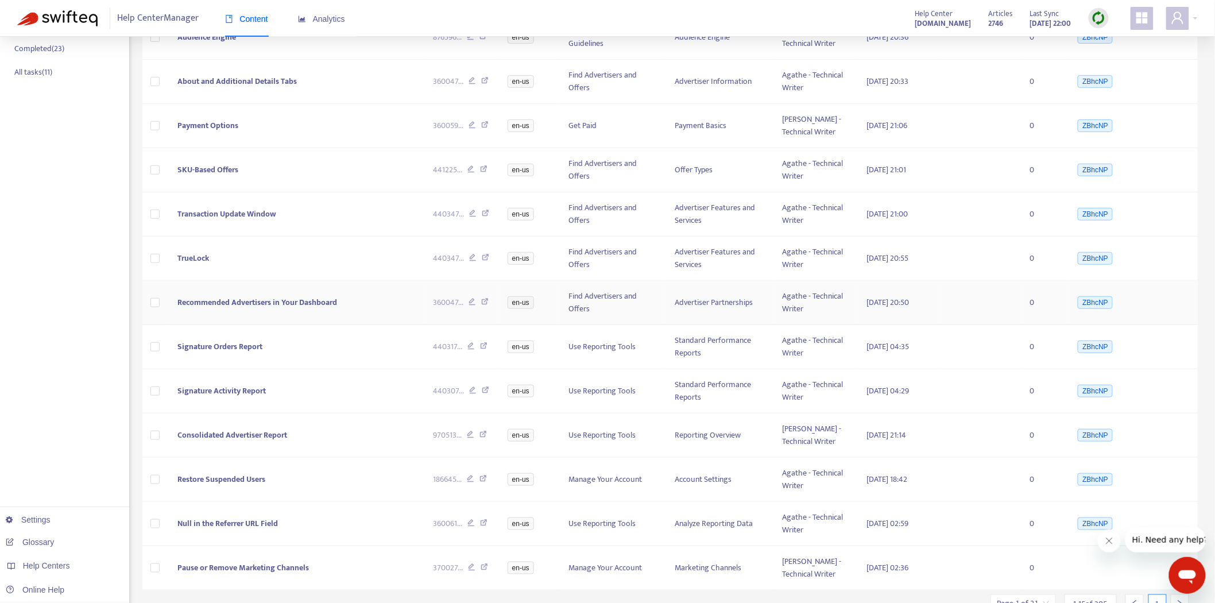
click at [243, 292] on td "Recommended Advertisers in Your Dashboard" at bounding box center [296, 303] width 256 height 44
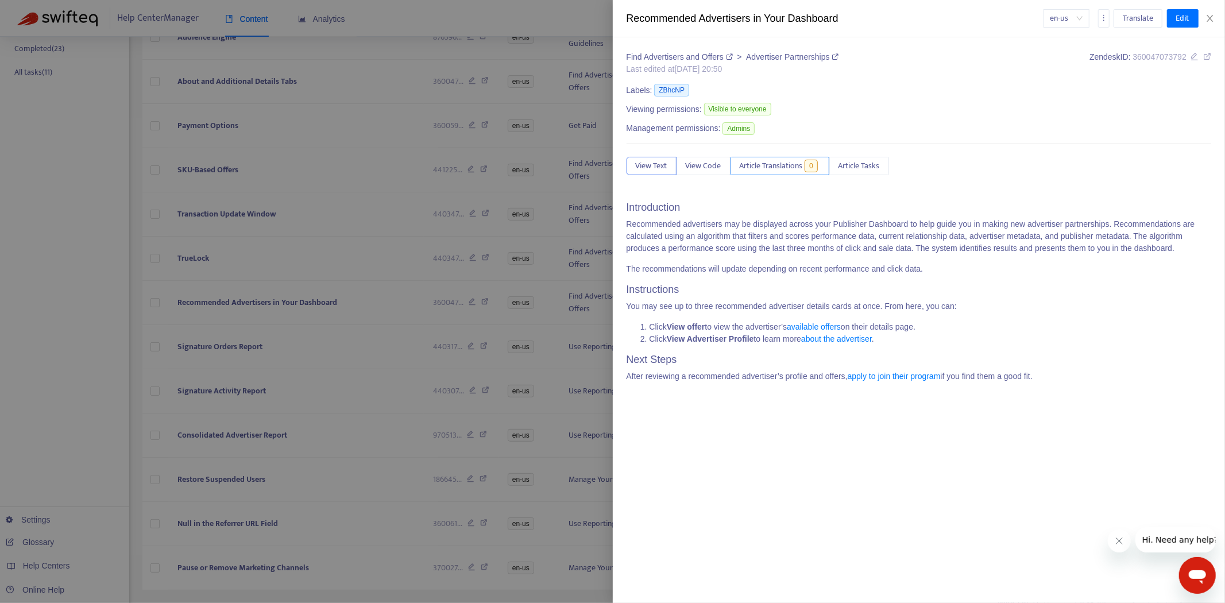
click at [780, 167] on span "Article Translations" at bounding box center [771, 166] width 63 height 13
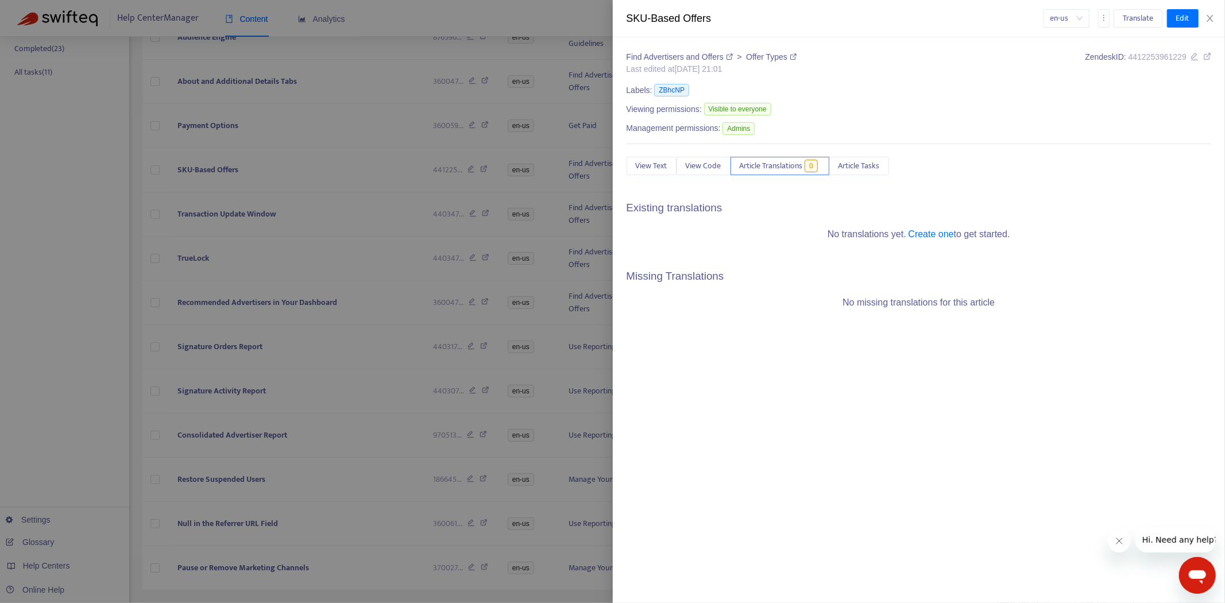
click at [225, 347] on div at bounding box center [612, 301] width 1225 height 603
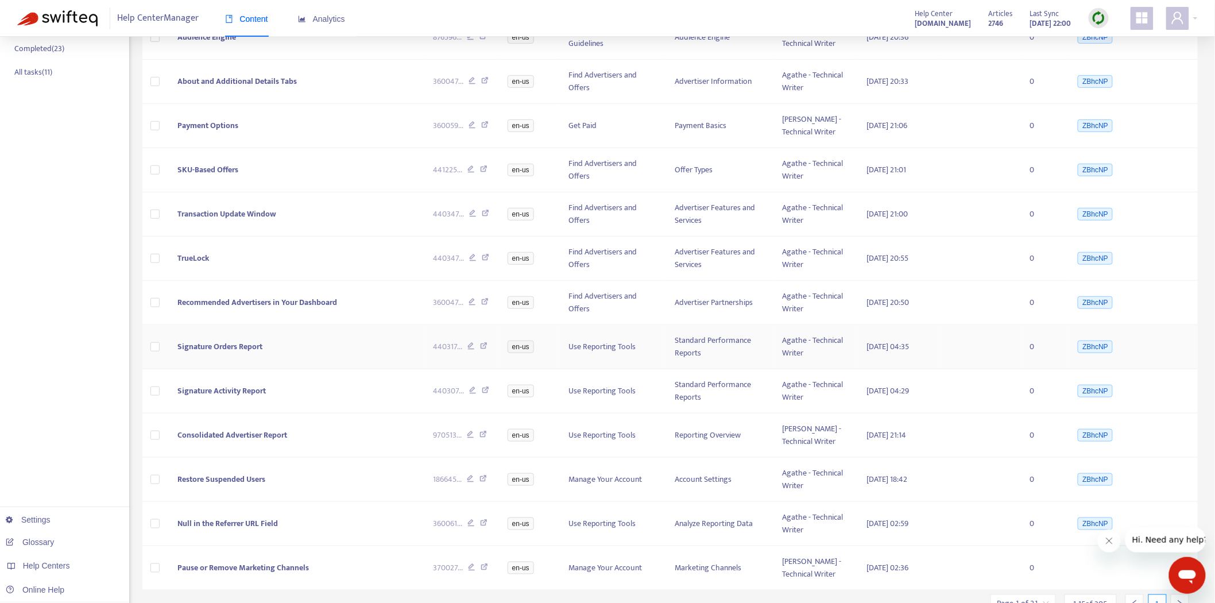
click at [222, 343] on span "Signature Orders Report" at bounding box center [219, 346] width 85 height 13
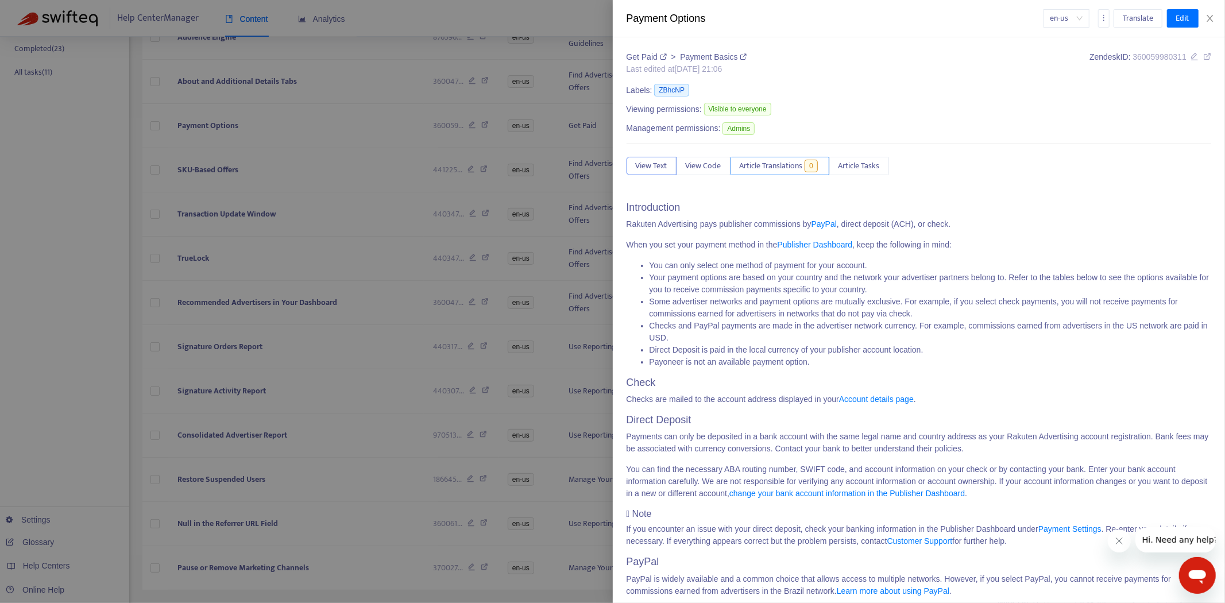
click at [778, 167] on span "Article Translations" at bounding box center [771, 166] width 63 height 13
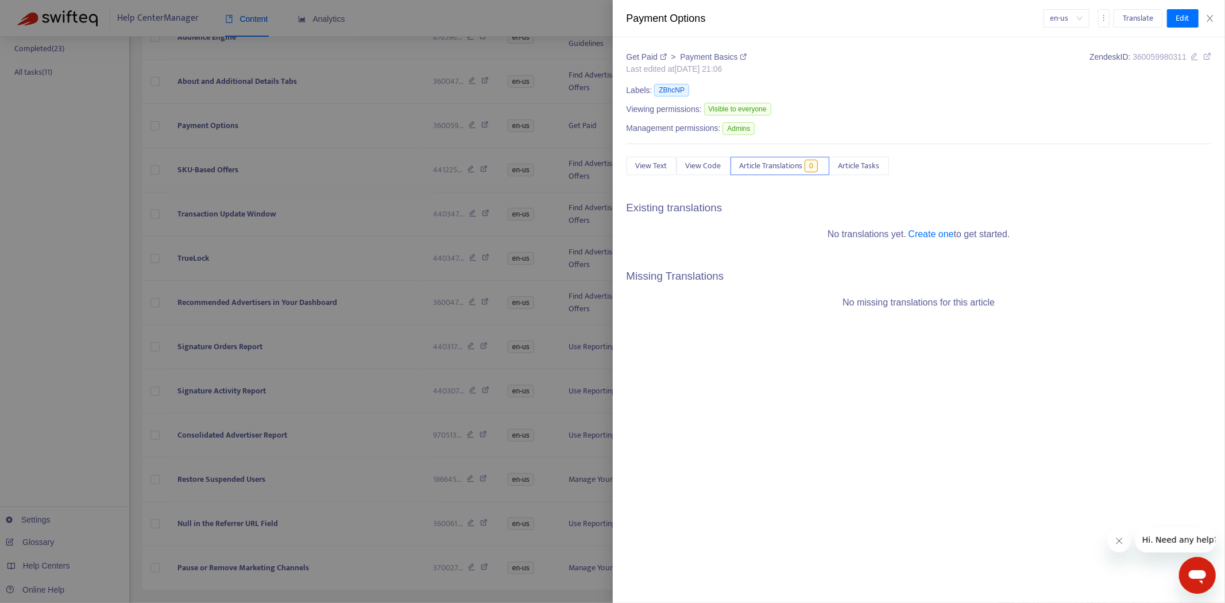
click at [283, 353] on div at bounding box center [612, 301] width 1225 height 603
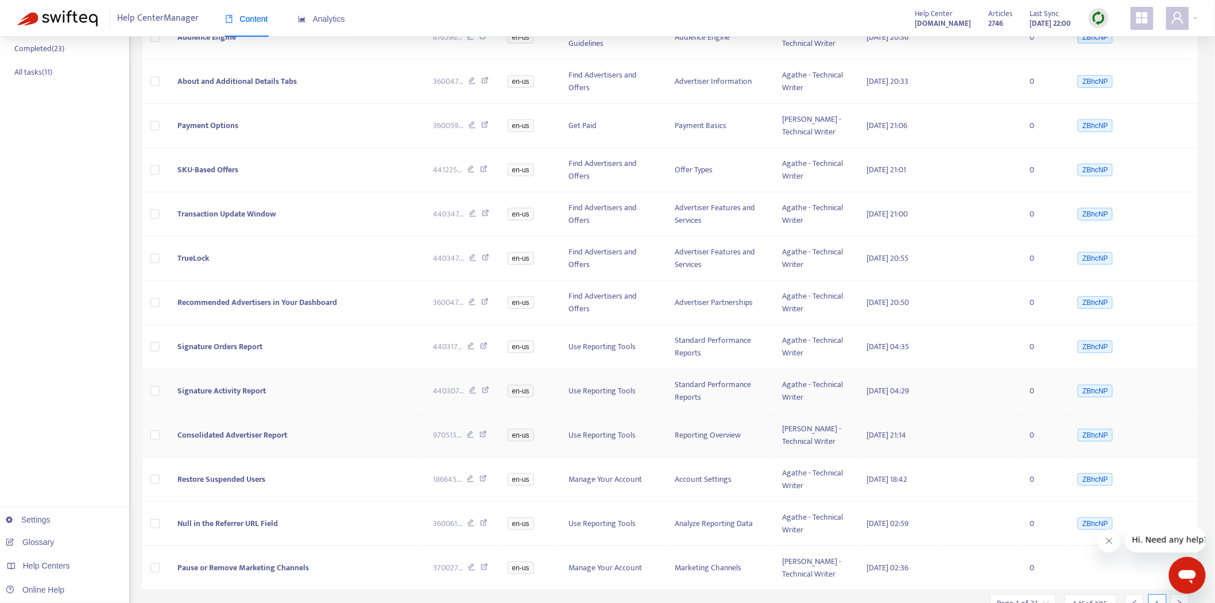
scroll to position [307, 0]
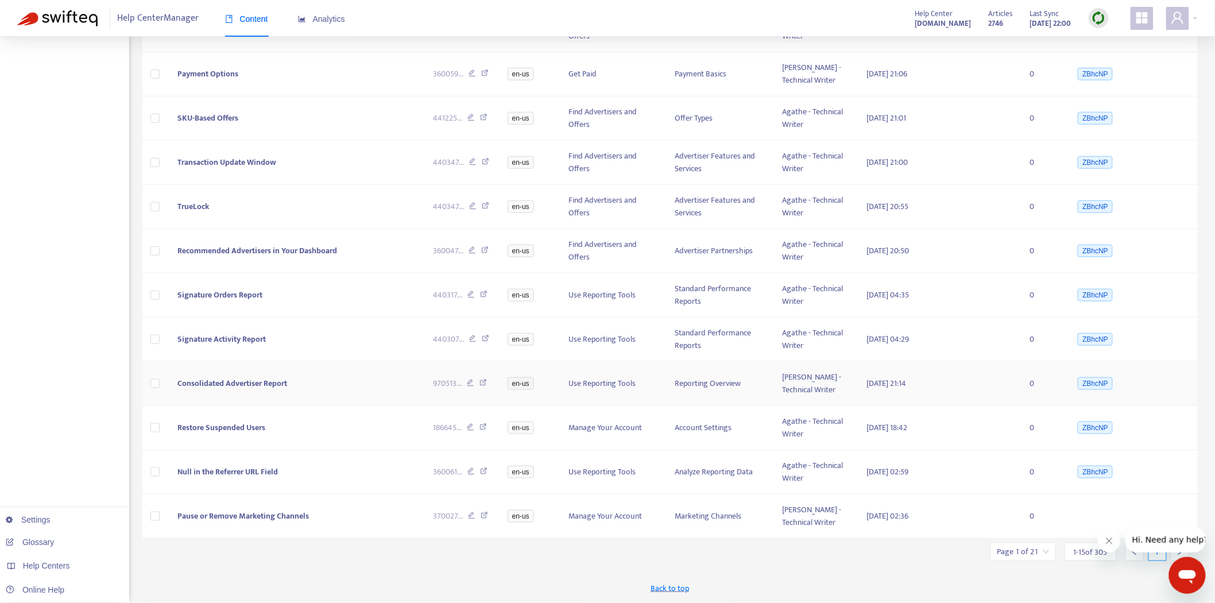
click at [242, 378] on span "Consolidated Advertiser Report" at bounding box center [232, 383] width 110 height 13
click at [246, 377] on span "Consolidated Advertiser Report" at bounding box center [232, 383] width 110 height 13
click at [252, 376] on td "Consolidated Advertiser Report" at bounding box center [296, 384] width 256 height 44
click at [221, 383] on span "Consolidated Advertiser Report" at bounding box center [232, 383] width 110 height 13
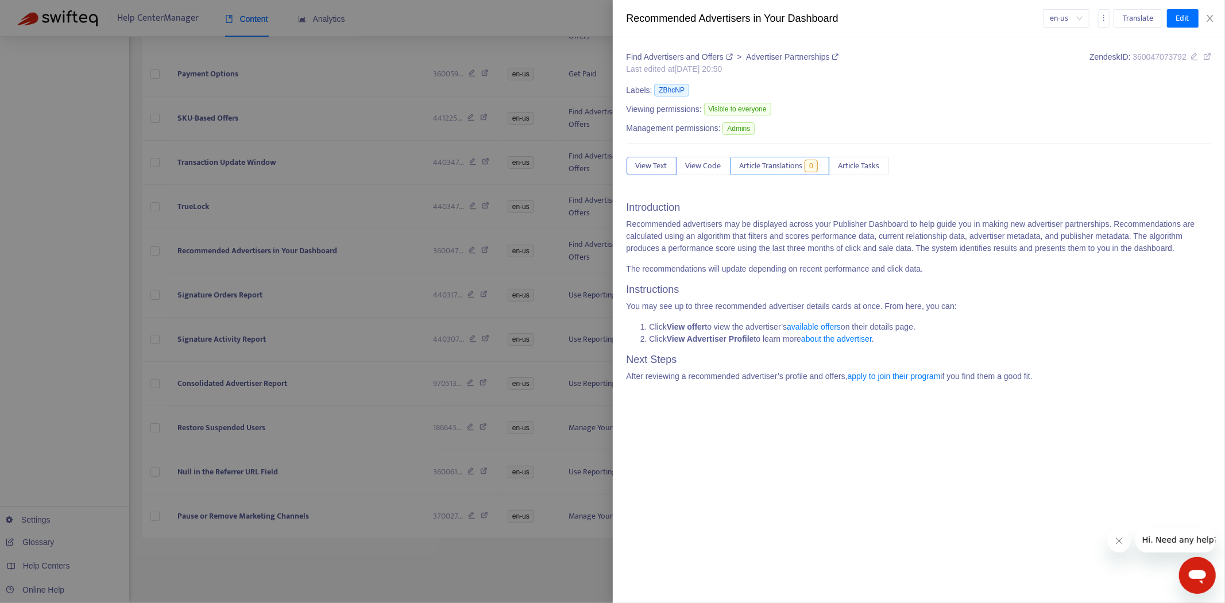
click at [778, 165] on span "Article Translations" at bounding box center [771, 166] width 63 height 13
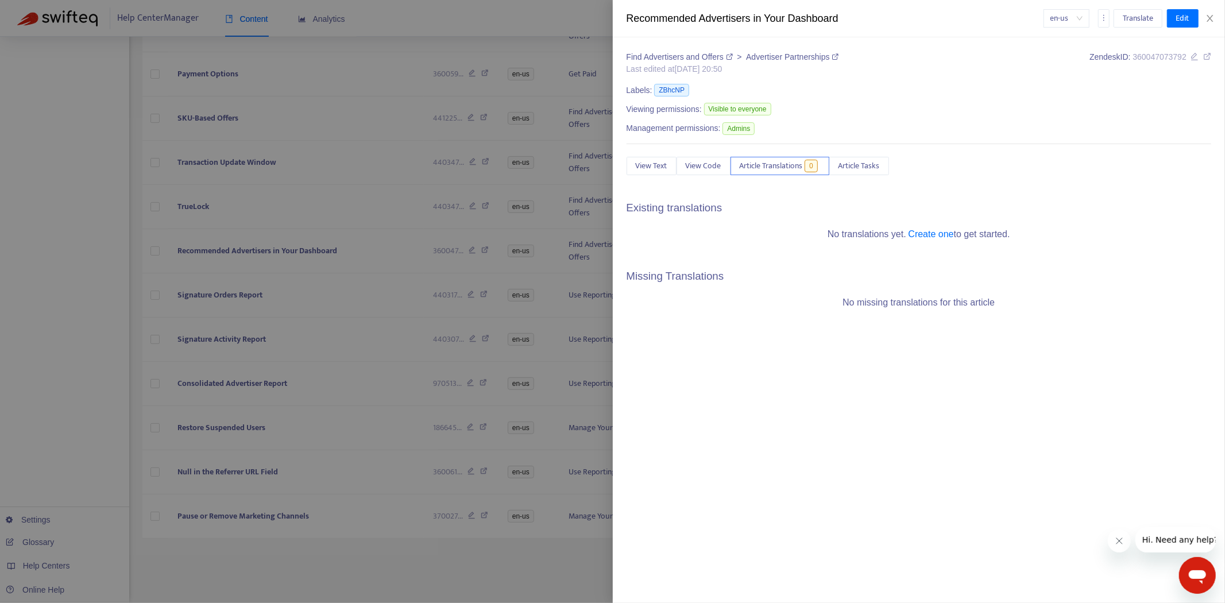
click at [272, 404] on div at bounding box center [612, 301] width 1225 height 603
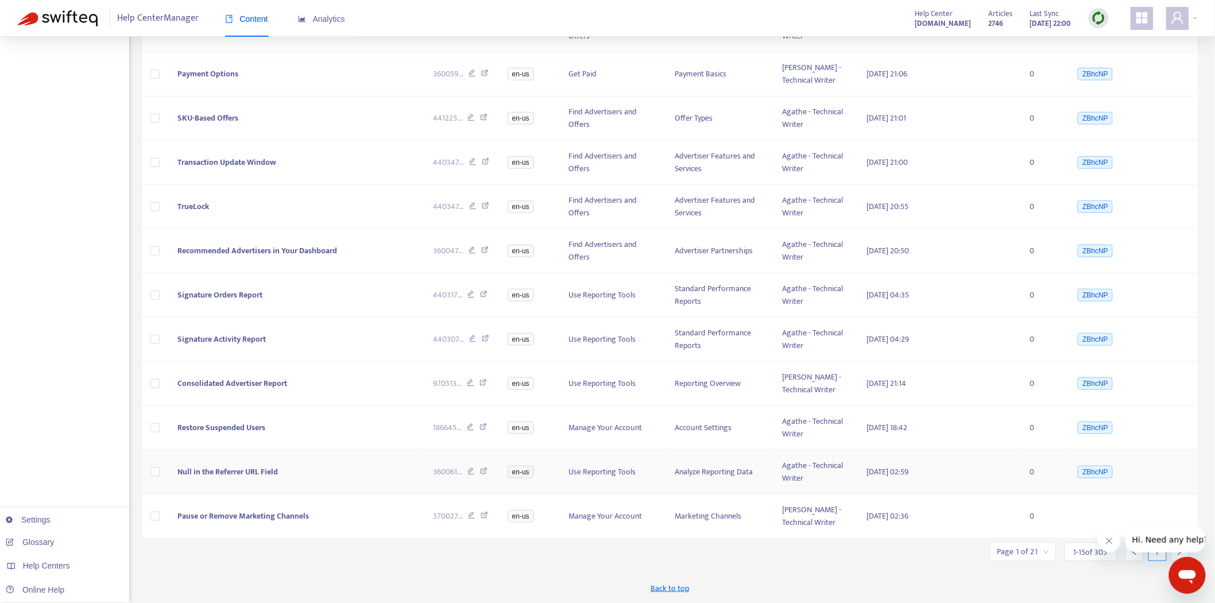
click at [233, 473] on span "Null in the Referrer URL Field" at bounding box center [227, 471] width 101 height 13
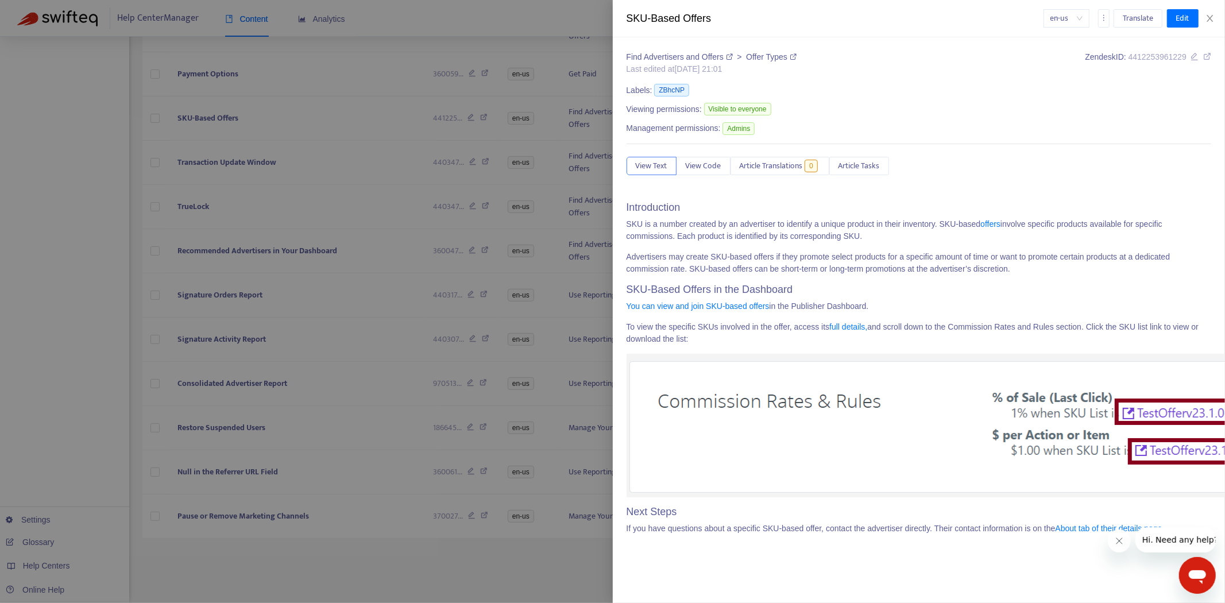
click at [755, 149] on div "Find Advertisers and Offers > Offer Types Last edited at [DATE] 21:01 Zendesk I…" at bounding box center [919, 297] width 585 height 492
click at [764, 161] on span "Article Translations" at bounding box center [771, 166] width 63 height 13
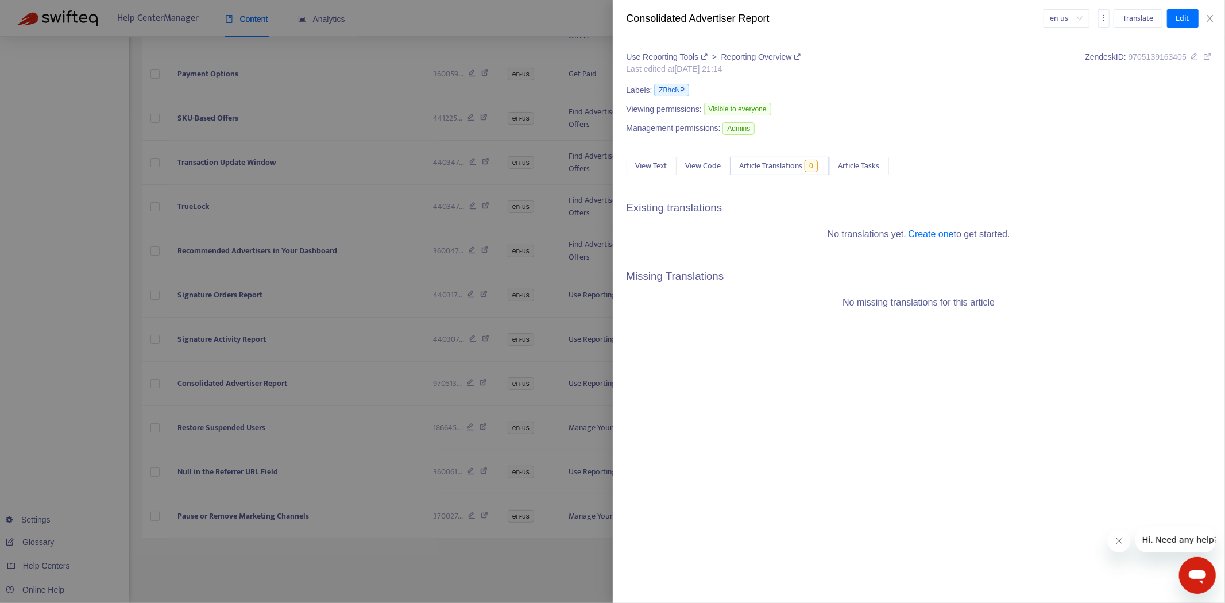
click at [236, 474] on div at bounding box center [612, 301] width 1225 height 603
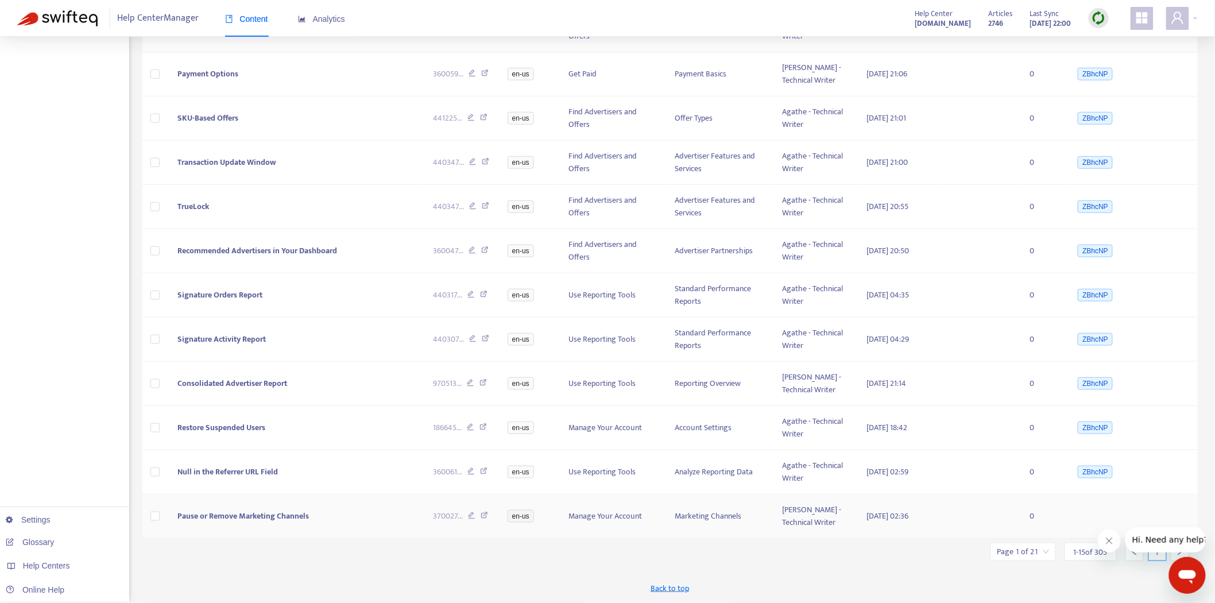
click at [261, 512] on span "Pause or Remove Marketing Channels" at bounding box center [243, 515] width 132 height 13
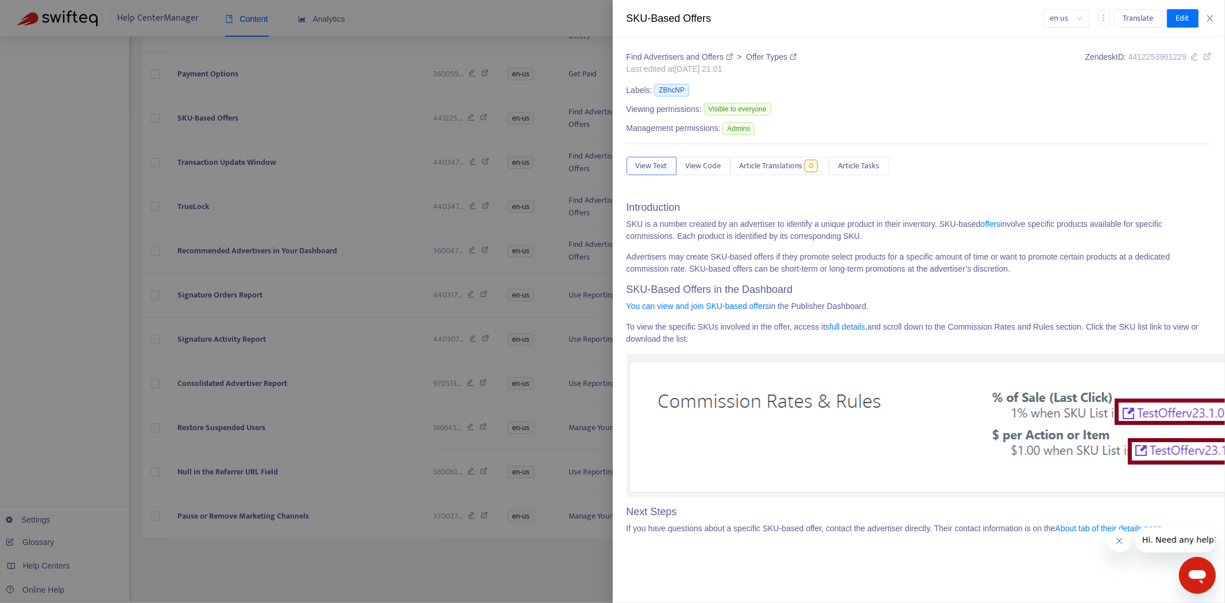
click at [771, 180] on div "Find Advertisers and Offers > Offer Types Last edited at [DATE] 21:01 Zendesk I…" at bounding box center [919, 297] width 585 height 492
click at [788, 167] on span "Article Translations" at bounding box center [771, 166] width 63 height 13
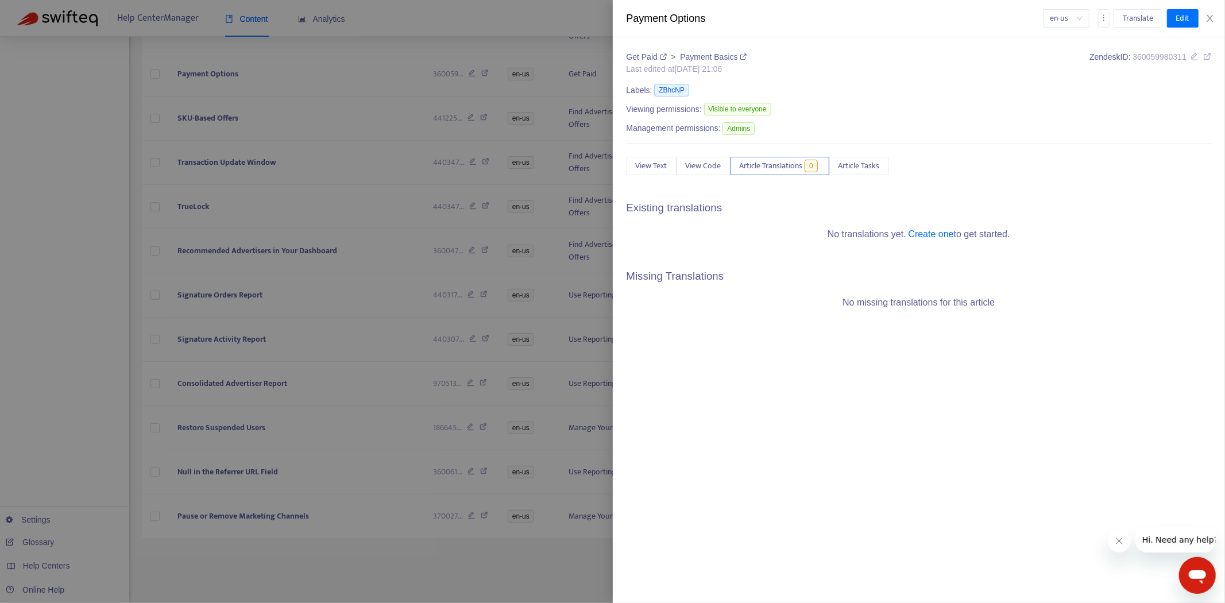
click at [269, 504] on div at bounding box center [612, 301] width 1225 height 603
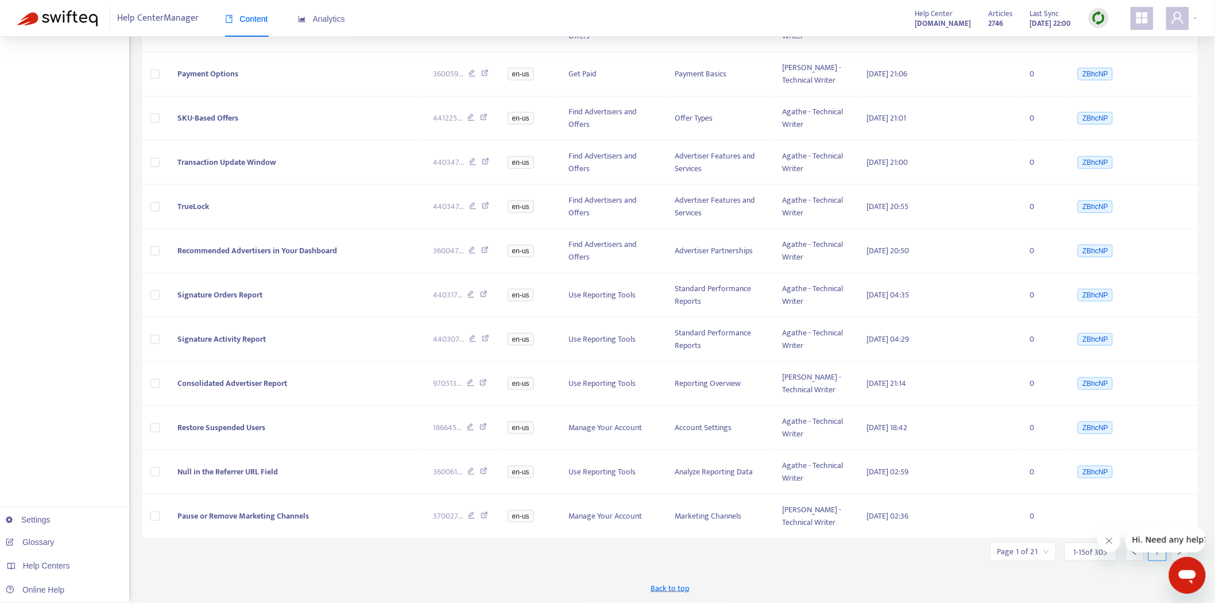
click at [1109, 543] on icon "Close message from company" at bounding box center [1108, 540] width 9 height 9
click at [1038, 554] on input "search" at bounding box center [1024, 551] width 52 height 17
click at [1125, 521] on span "15" at bounding box center [1150, 520] width 72 height 17
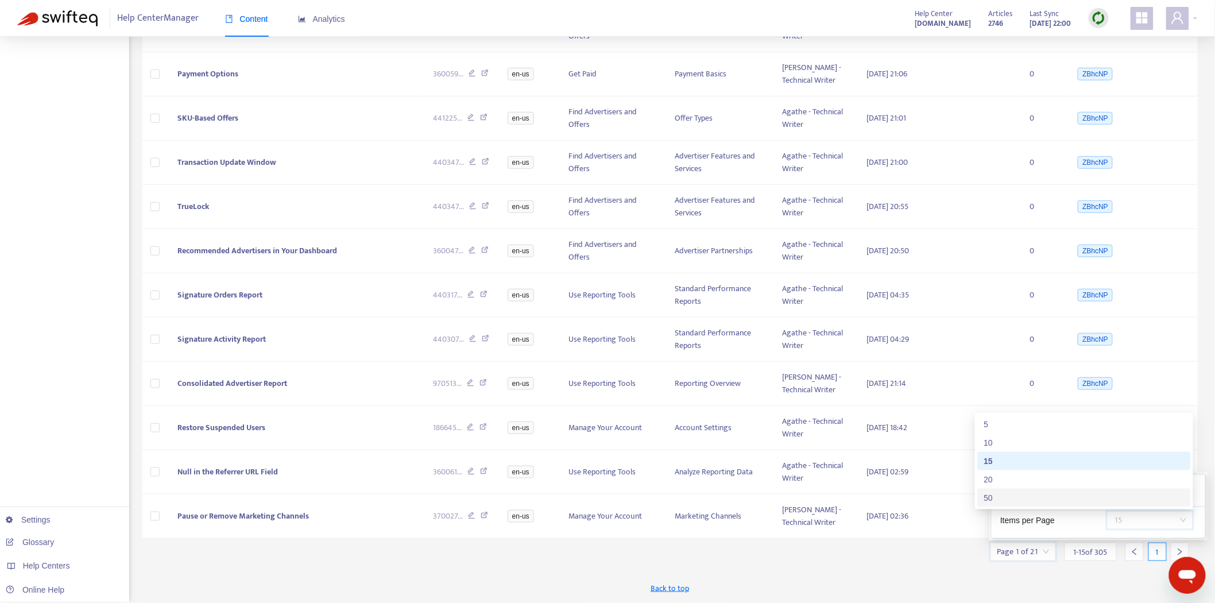
click at [1014, 499] on div "50" at bounding box center [1084, 498] width 200 height 13
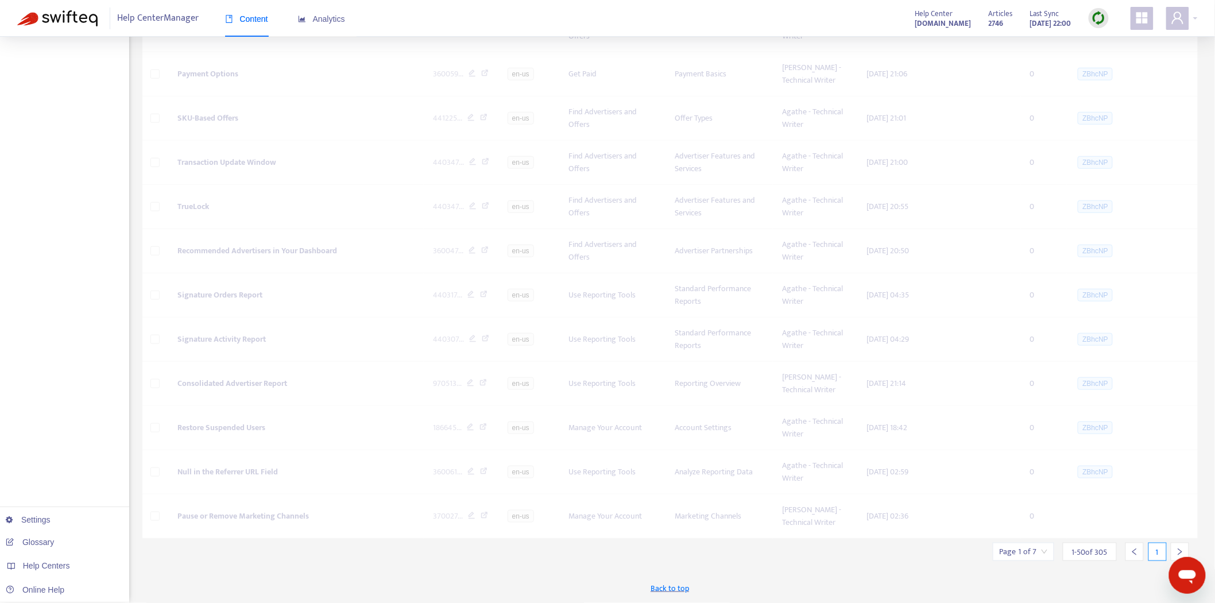
click at [1004, 583] on div "Back to top" at bounding box center [670, 588] width 1056 height 29
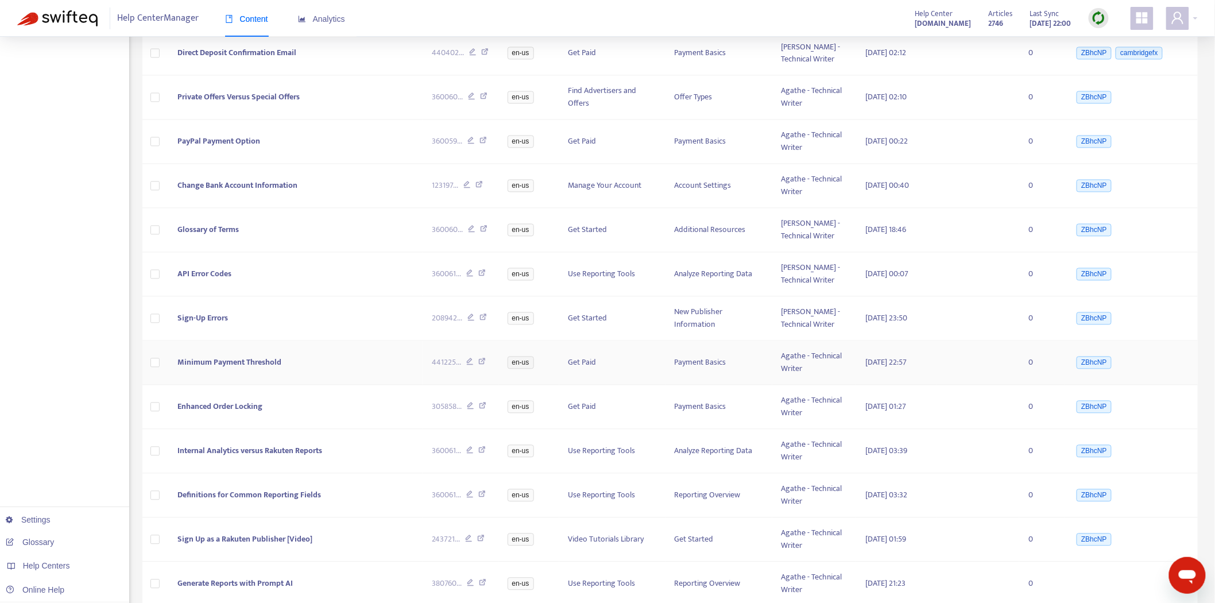
scroll to position [881, 0]
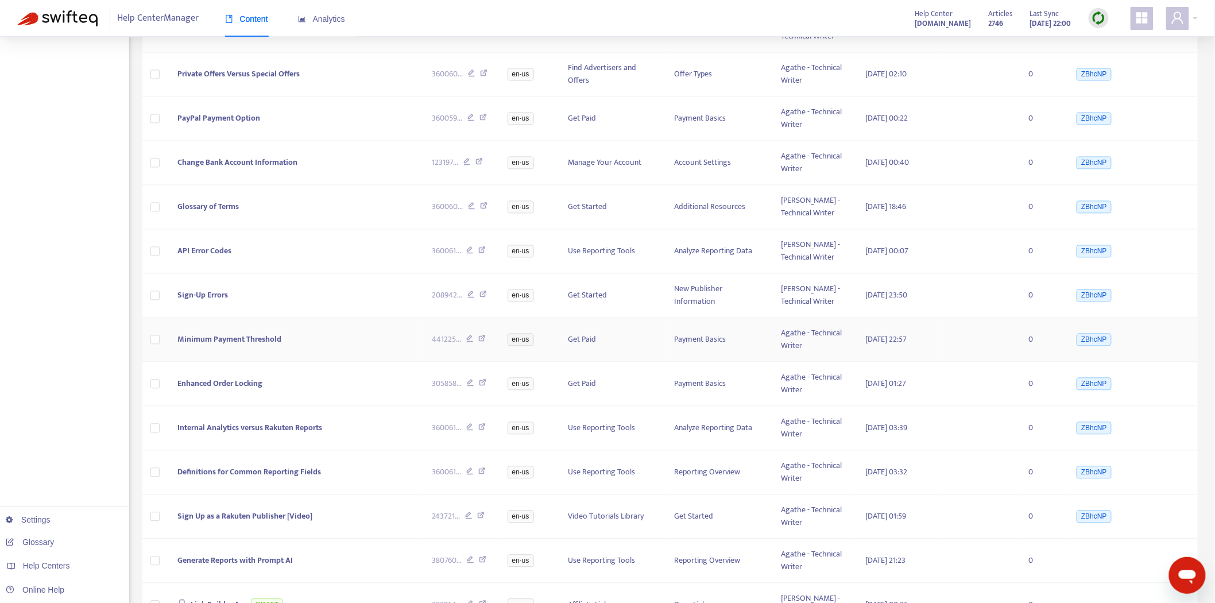
click at [238, 337] on span "Minimum Payment Threshold" at bounding box center [229, 339] width 104 height 13
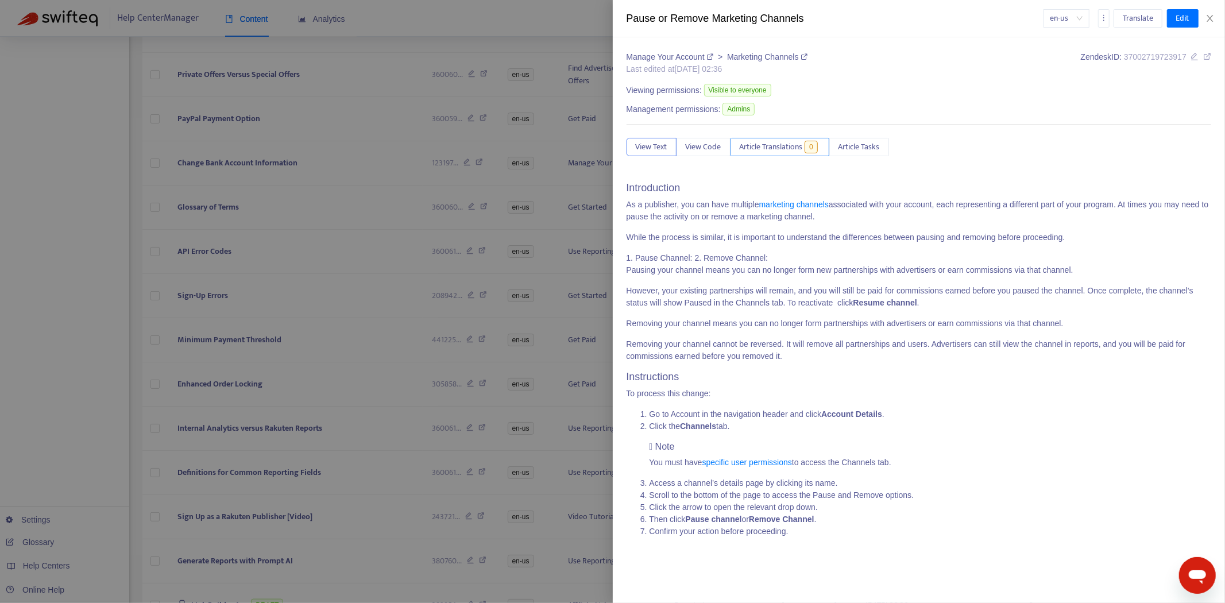
click at [779, 150] on span "Article Translations" at bounding box center [771, 147] width 63 height 13
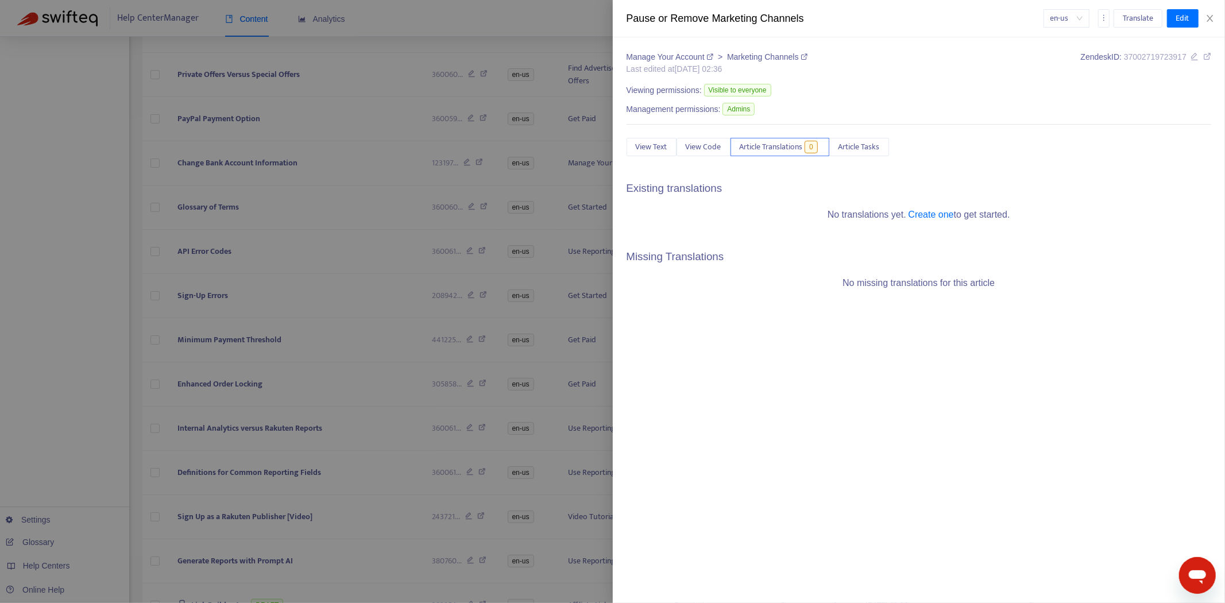
click at [326, 427] on div at bounding box center [612, 301] width 1225 height 603
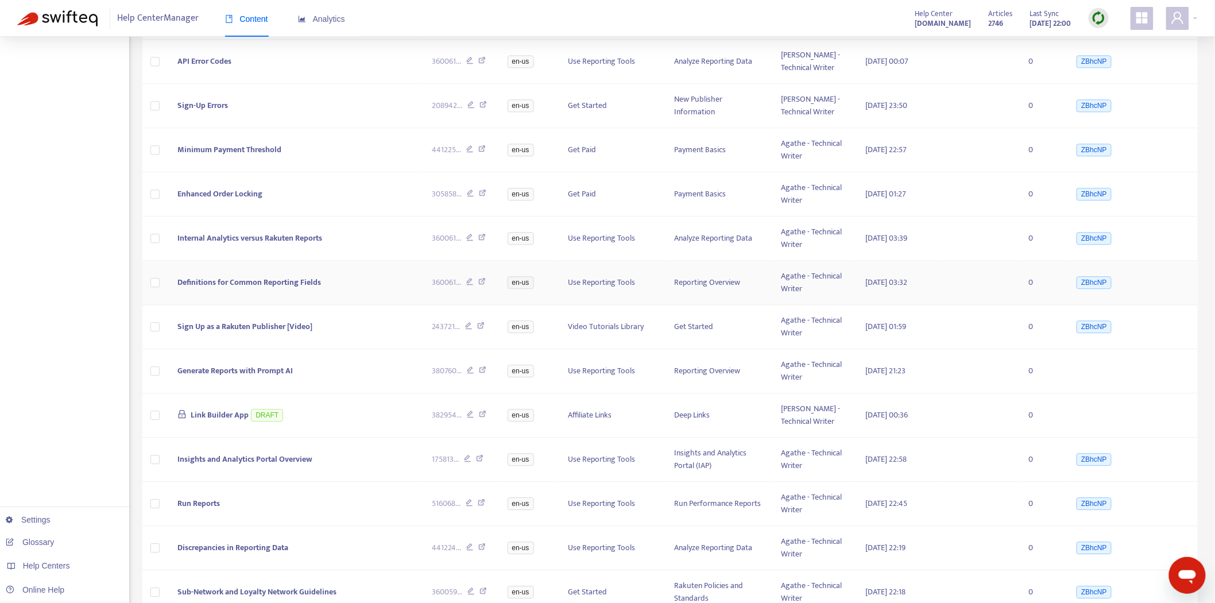
scroll to position [1072, 0]
click at [257, 371] on span "Generate Reports with Prompt AI" at bounding box center [234, 369] width 115 height 13
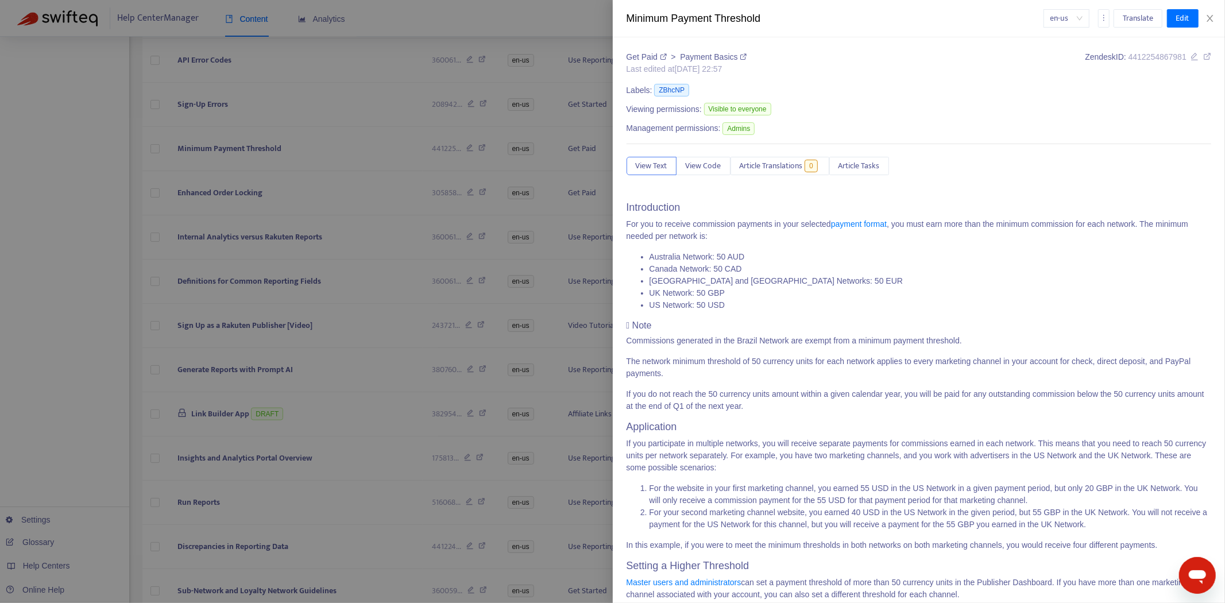
click at [796, 168] on div "Get Paid > Payment Basics Last edited at [DATE] 22:57 Zendesk ID: 4412254867981…" at bounding box center [919, 436] width 585 height 770
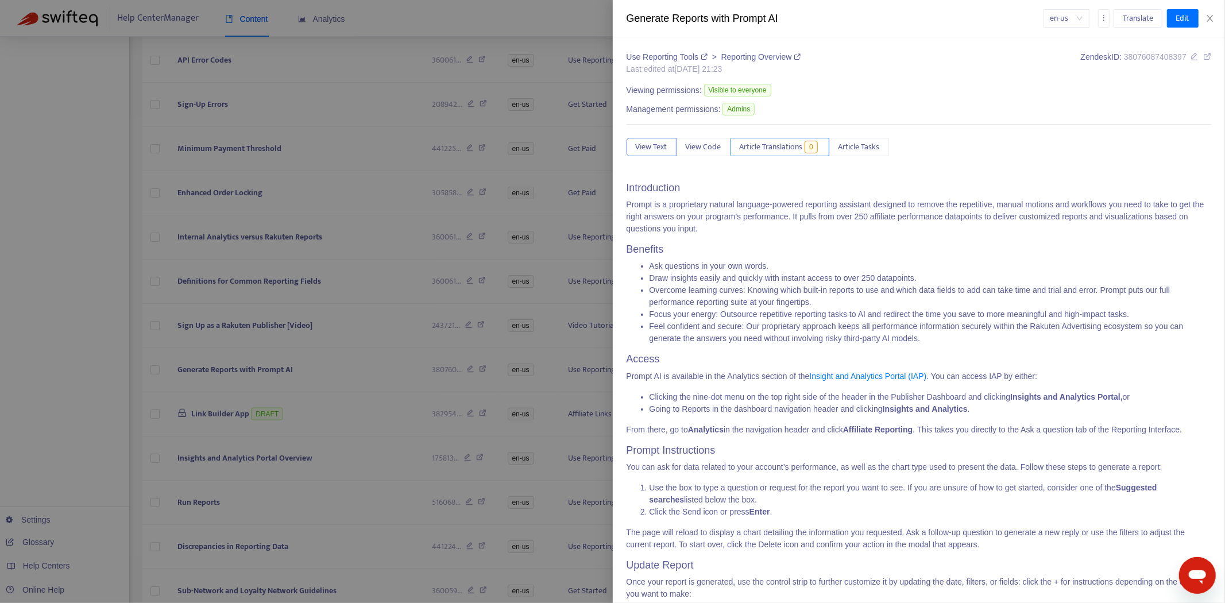
click at [797, 153] on span "Article Translations" at bounding box center [771, 147] width 63 height 13
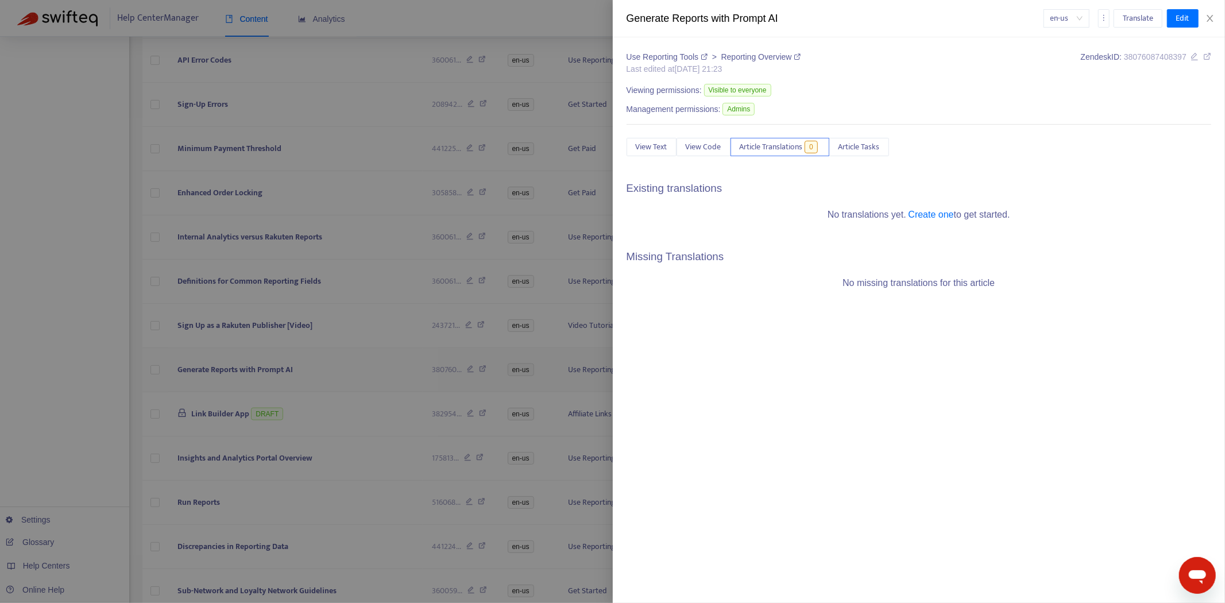
click at [270, 359] on div at bounding box center [612, 301] width 1225 height 603
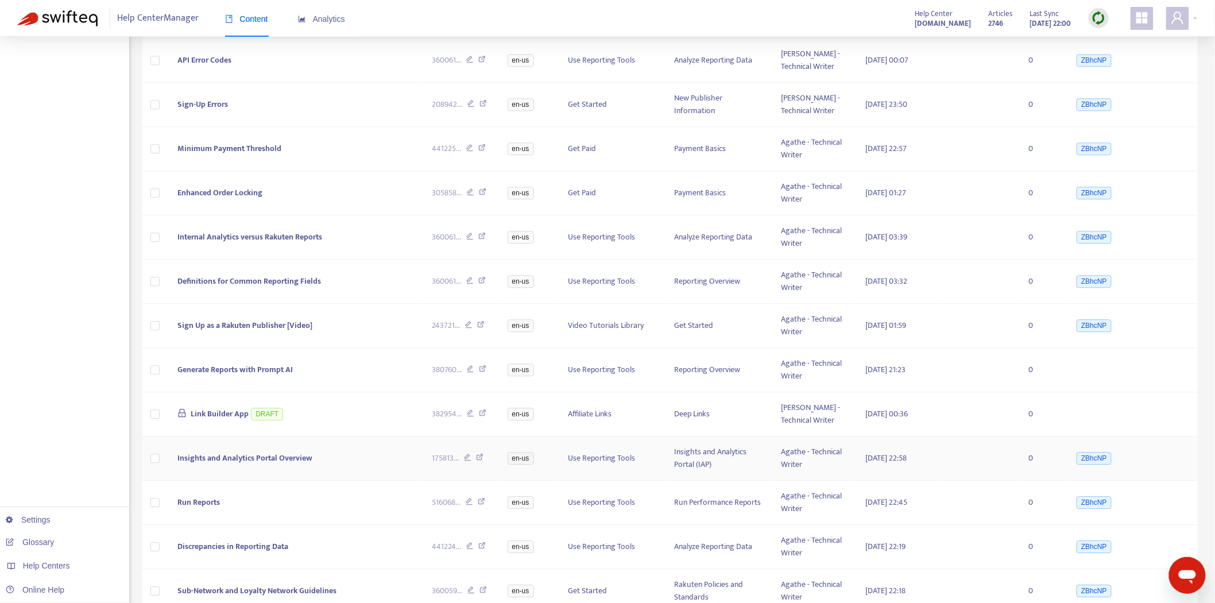
click at [246, 457] on span "Insights and Analytics Portal Overview" at bounding box center [244, 457] width 135 height 13
click at [227, 454] on span "Insights and Analytics Portal Overview" at bounding box center [244, 457] width 135 height 13
click at [271, 457] on span "Insights and Analytics Portal Overview" at bounding box center [244, 457] width 135 height 13
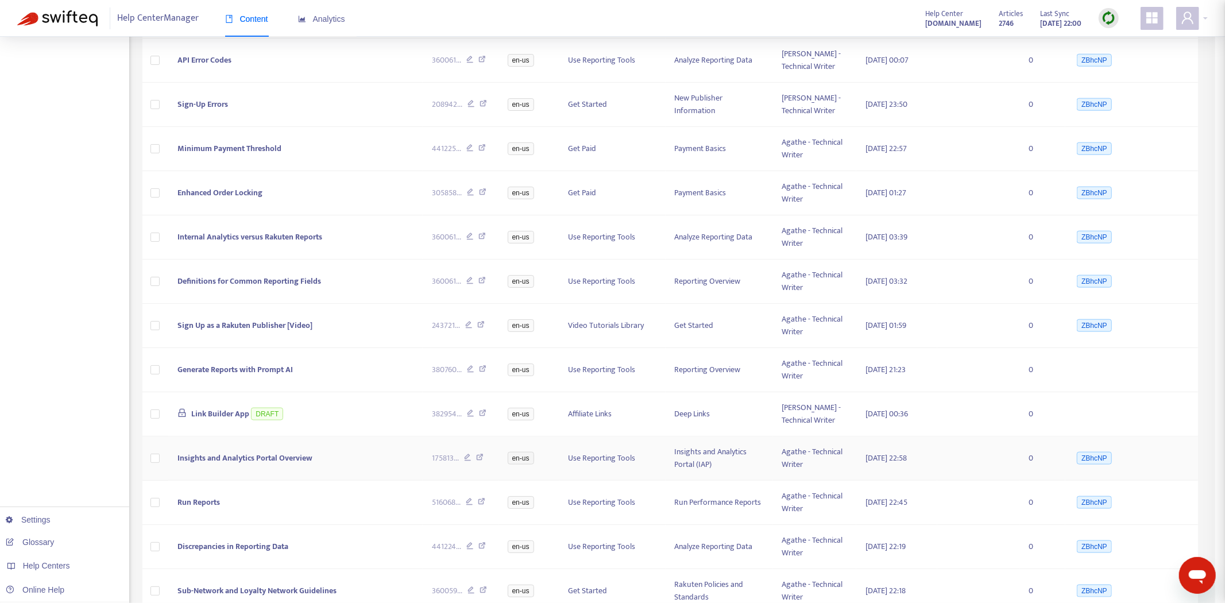
click at [271, 457] on body "Help Center Manager Content Analytics Help Center [DOMAIN_NAME] Articles 2746 L…" at bounding box center [607, 161] width 1215 height 2466
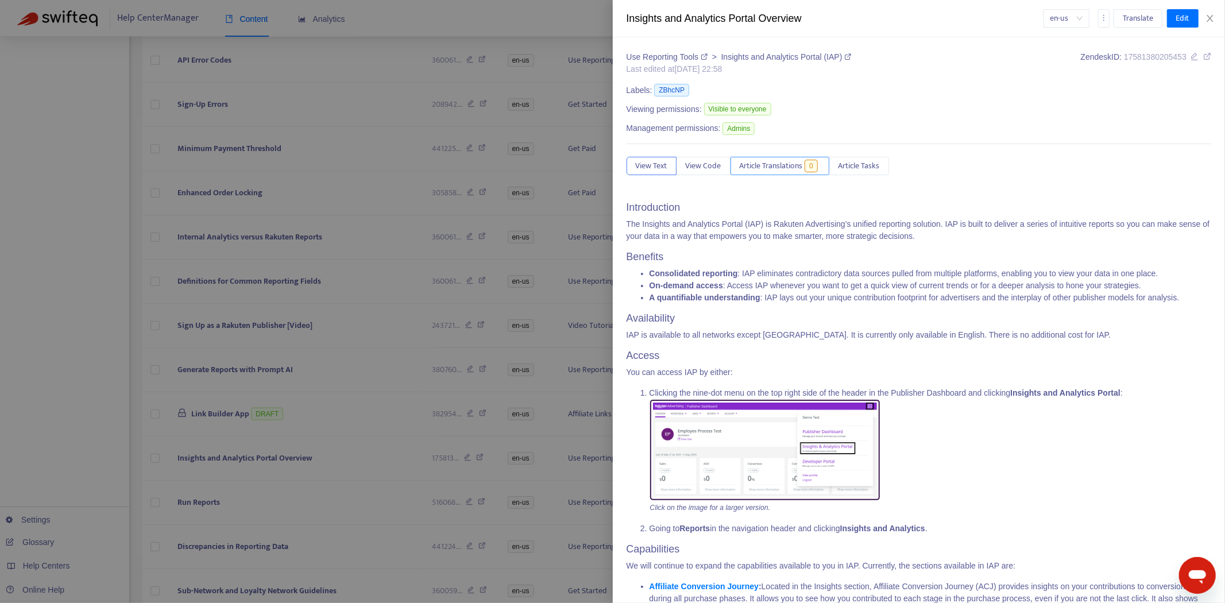
click at [768, 164] on span "Article Translations" at bounding box center [771, 166] width 63 height 13
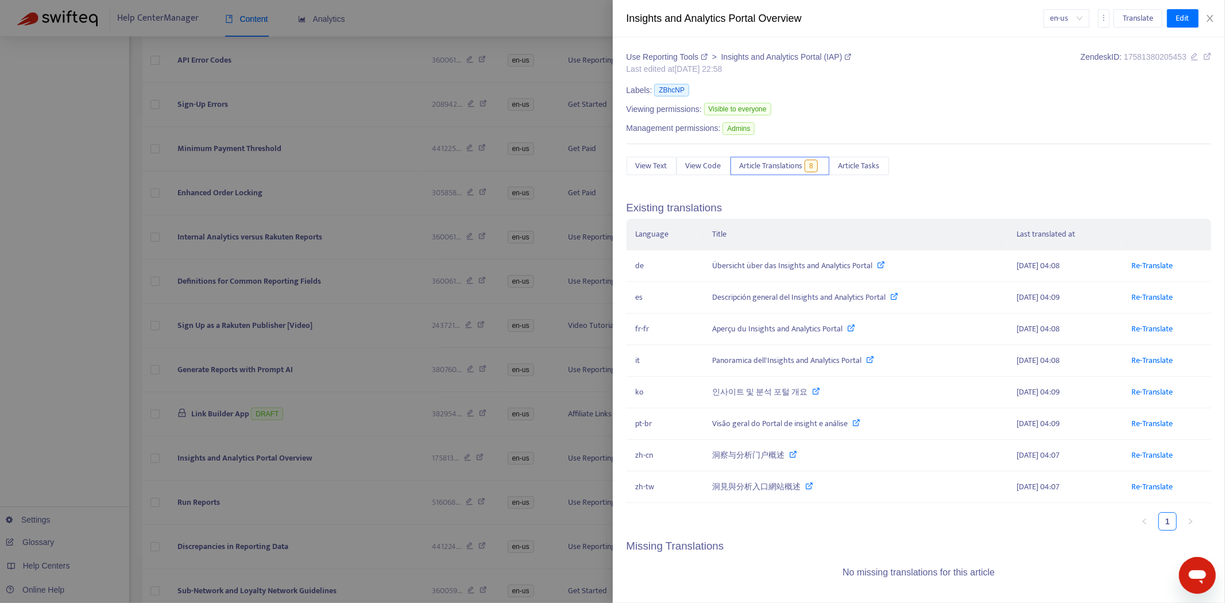
click at [253, 450] on div at bounding box center [612, 301] width 1225 height 603
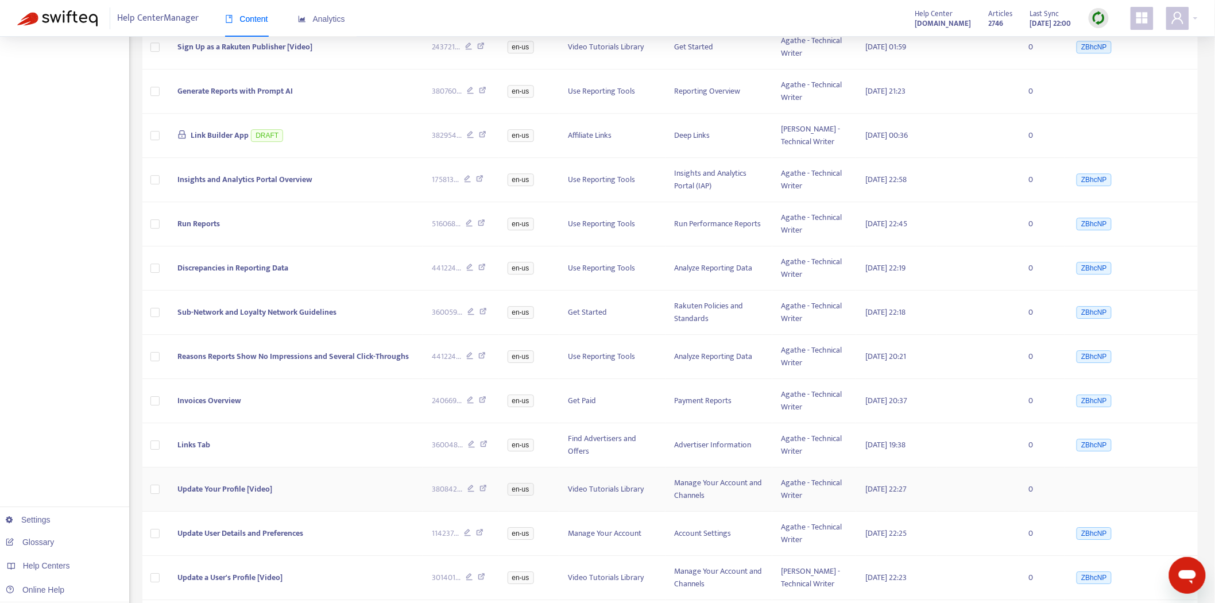
scroll to position [1392, 0]
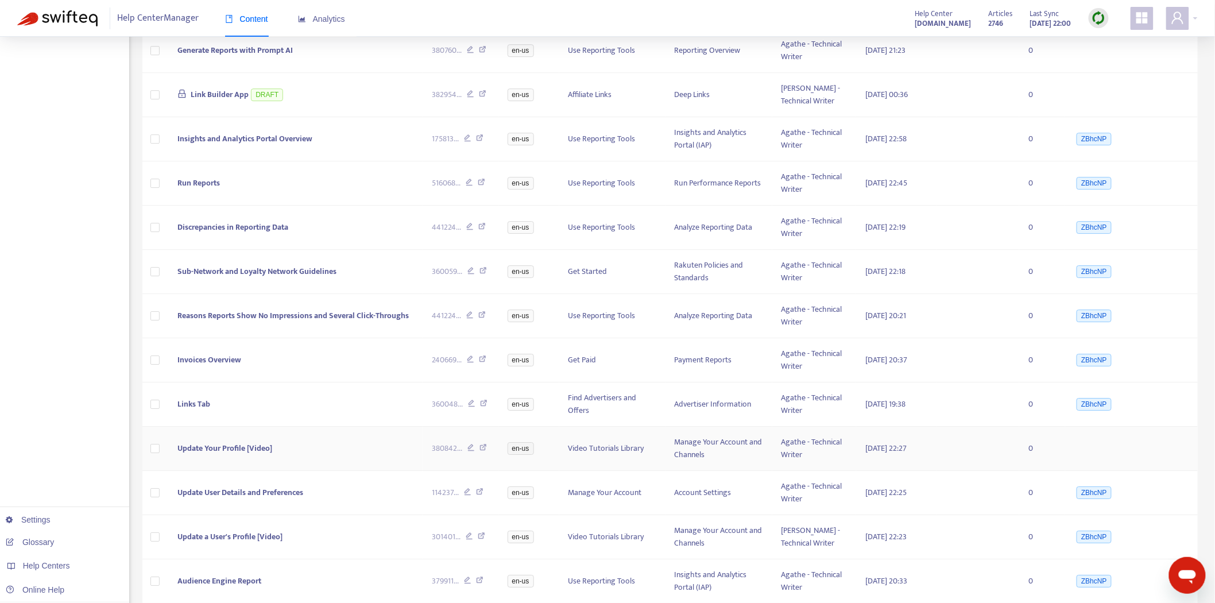
click at [219, 448] on span "Update Your Profile [Video]" at bounding box center [224, 448] width 95 height 13
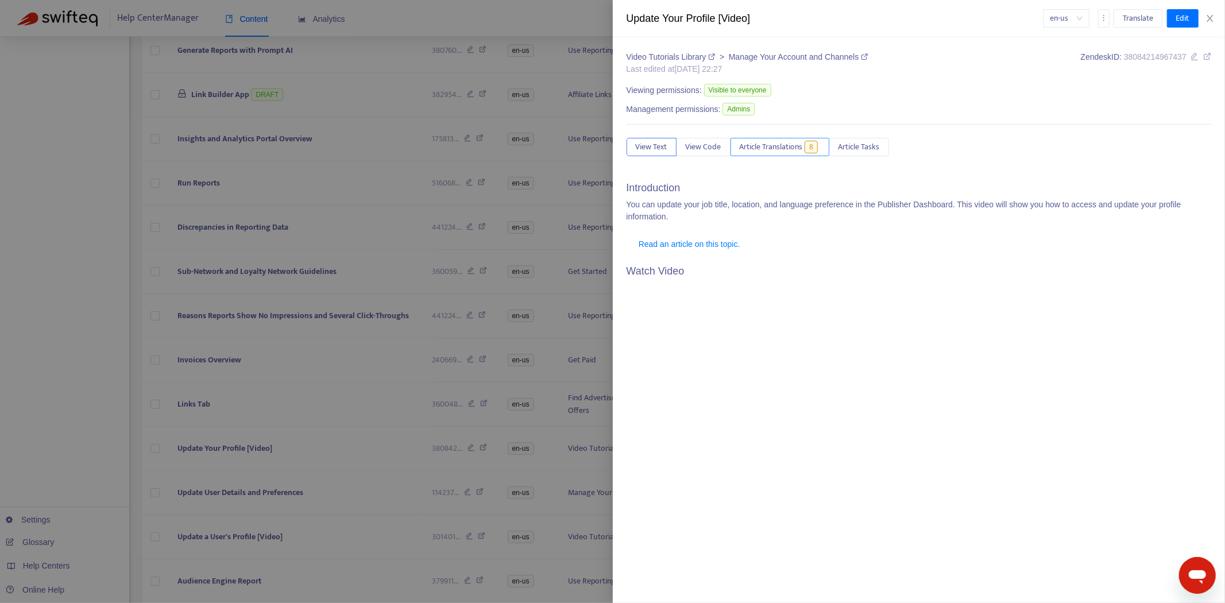
click at [787, 141] on span "Article Translations" at bounding box center [771, 147] width 63 height 13
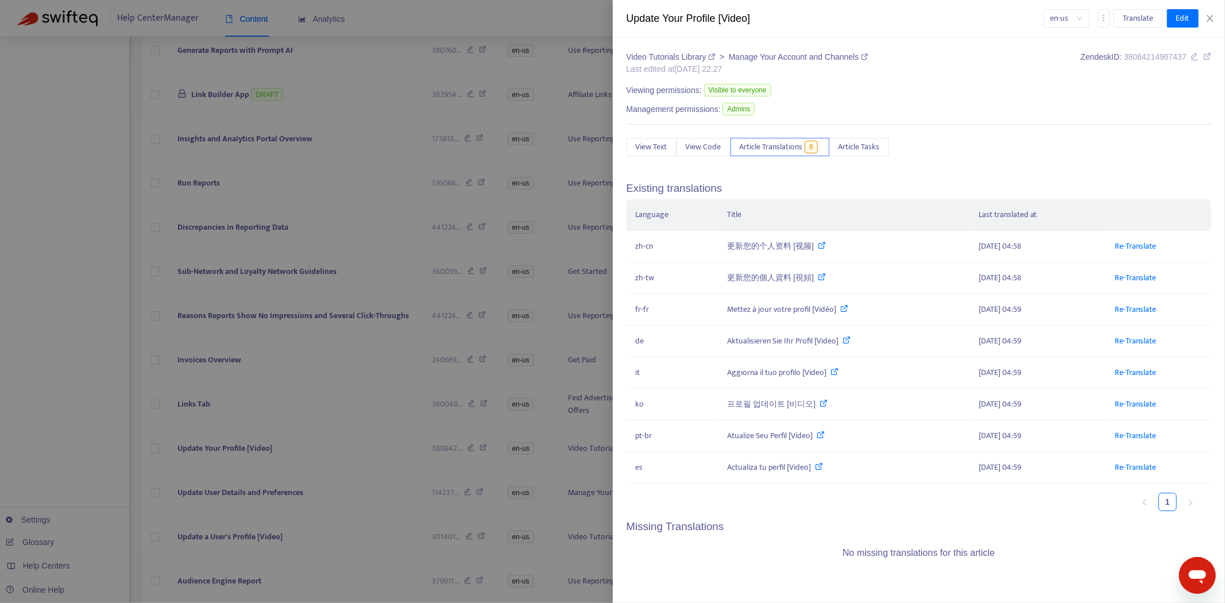
click at [229, 404] on div at bounding box center [612, 301] width 1225 height 603
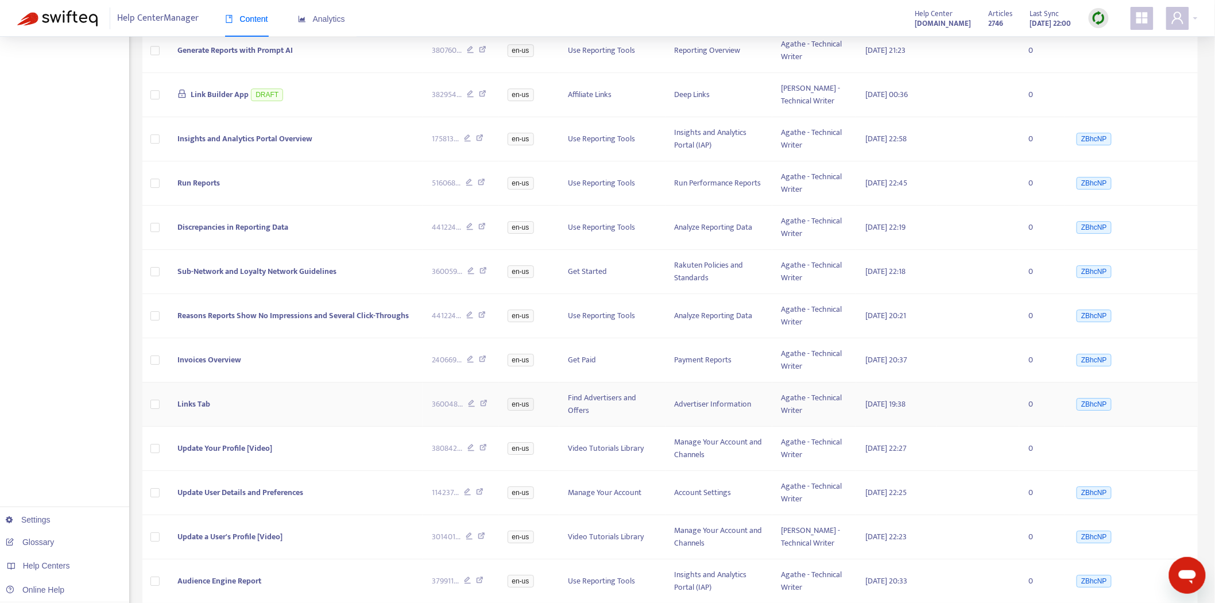
click at [204, 402] on span "Links Tab" at bounding box center [193, 403] width 33 height 13
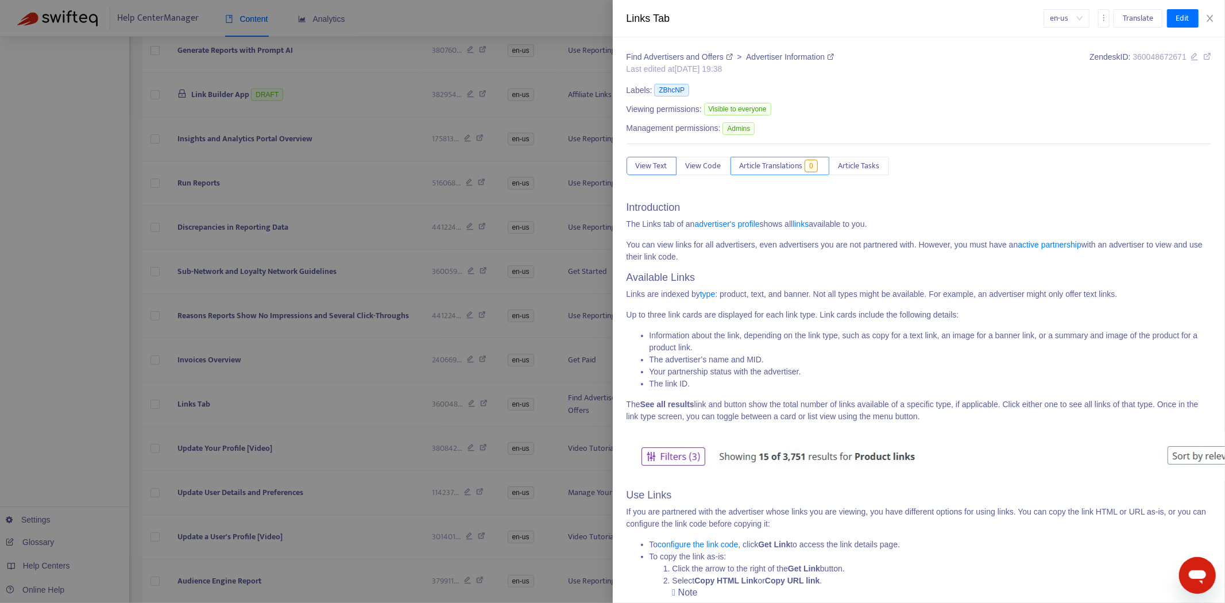
click at [789, 175] on button "Article Translations 0" at bounding box center [780, 166] width 99 height 18
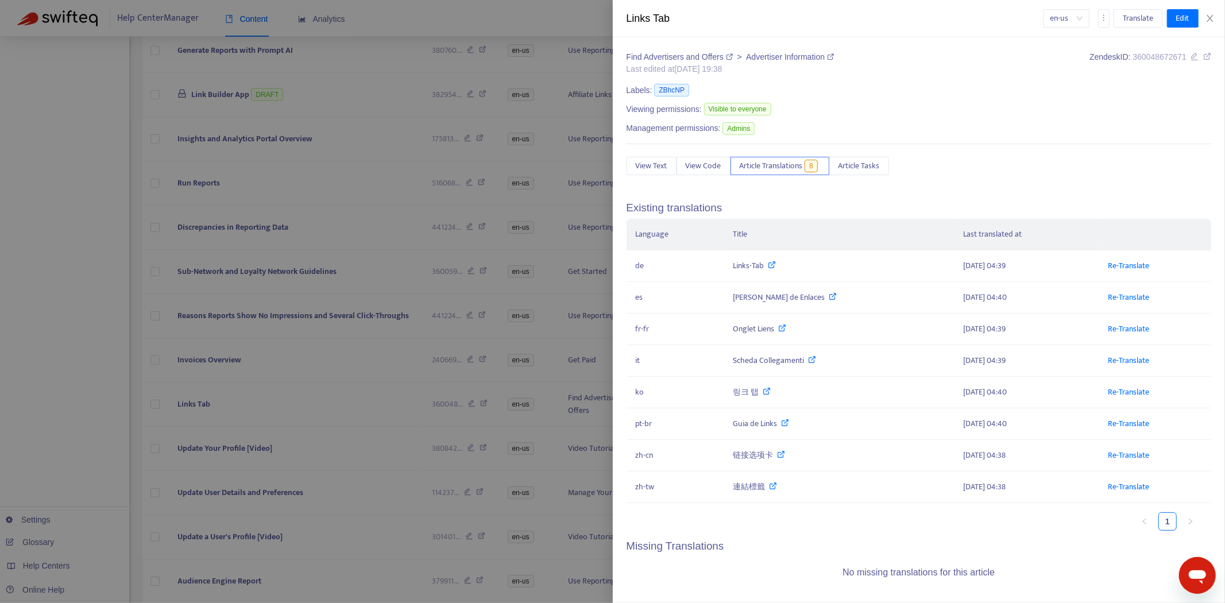
click at [342, 320] on div at bounding box center [612, 301] width 1225 height 603
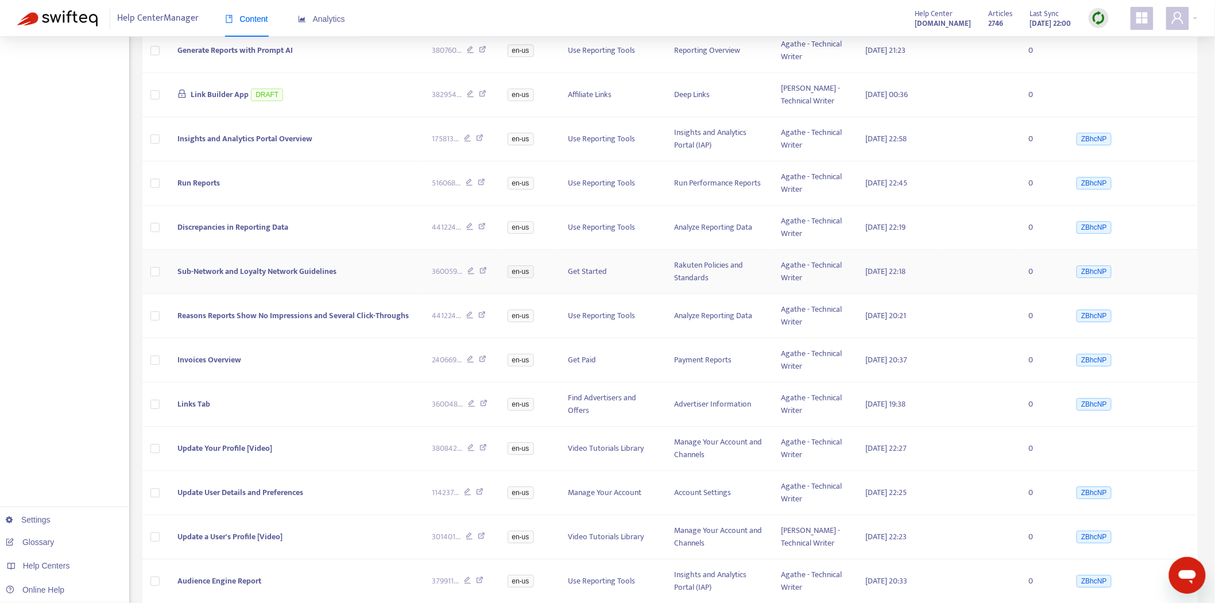
click at [244, 268] on span "Sub-Network and Loyalty Network Guidelines" at bounding box center [256, 271] width 159 height 13
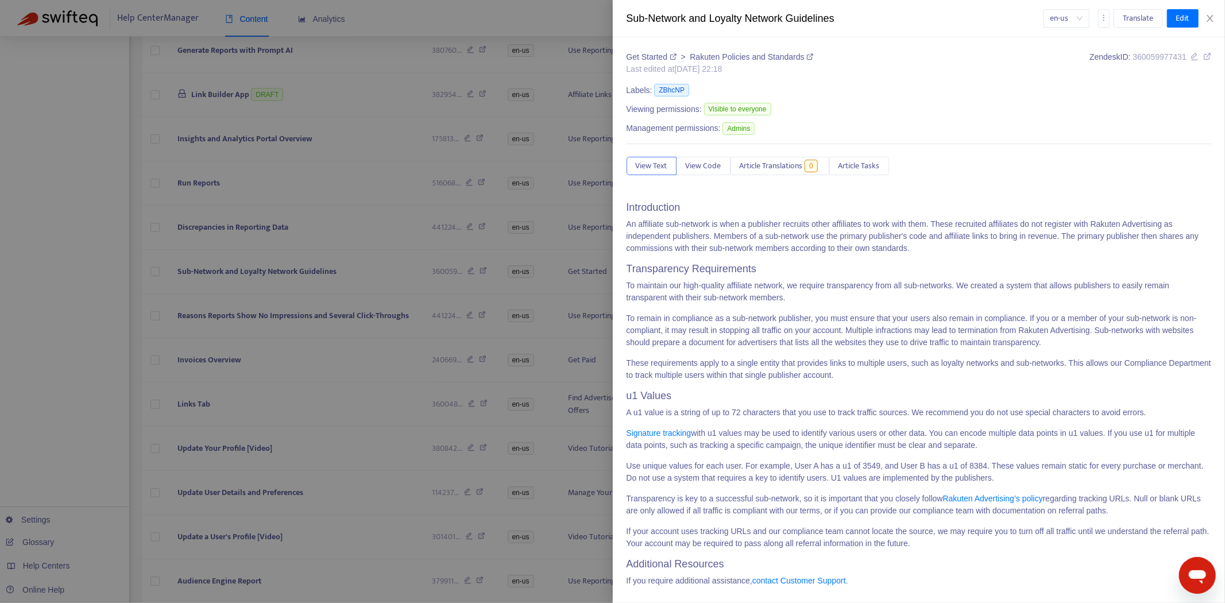
click at [765, 181] on div "Get Started > Rakuten Policies and Standards Last edited at [DATE] 22:18 Zendes…" at bounding box center [919, 323] width 585 height 544
click at [771, 172] on span "Article Translations" at bounding box center [771, 166] width 63 height 13
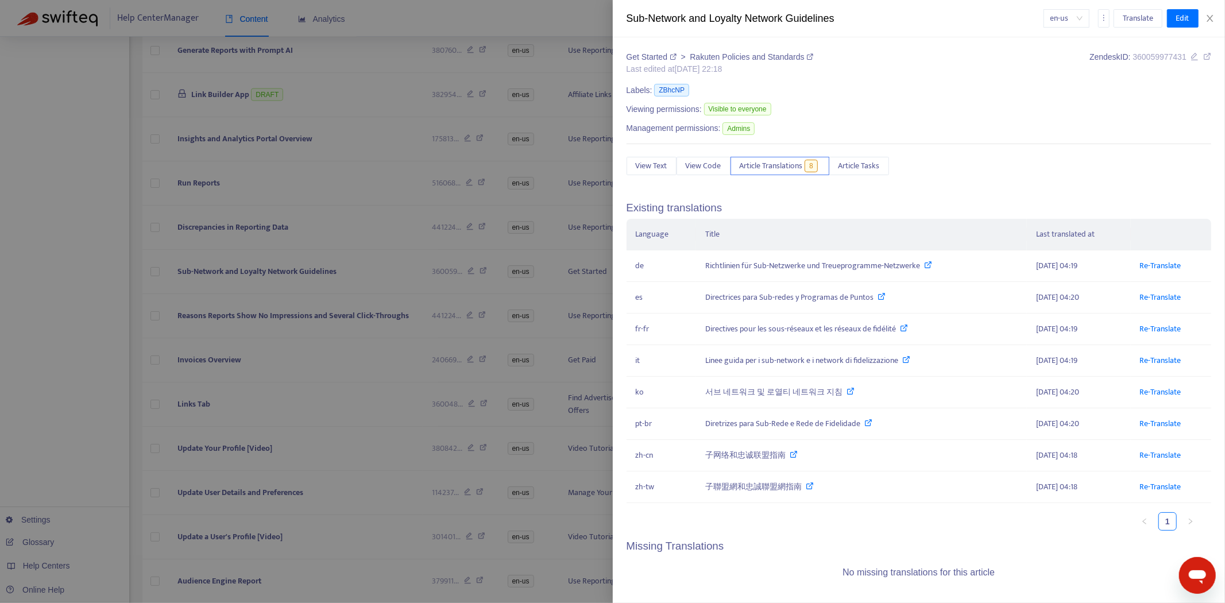
click at [323, 318] on div at bounding box center [612, 301] width 1225 height 603
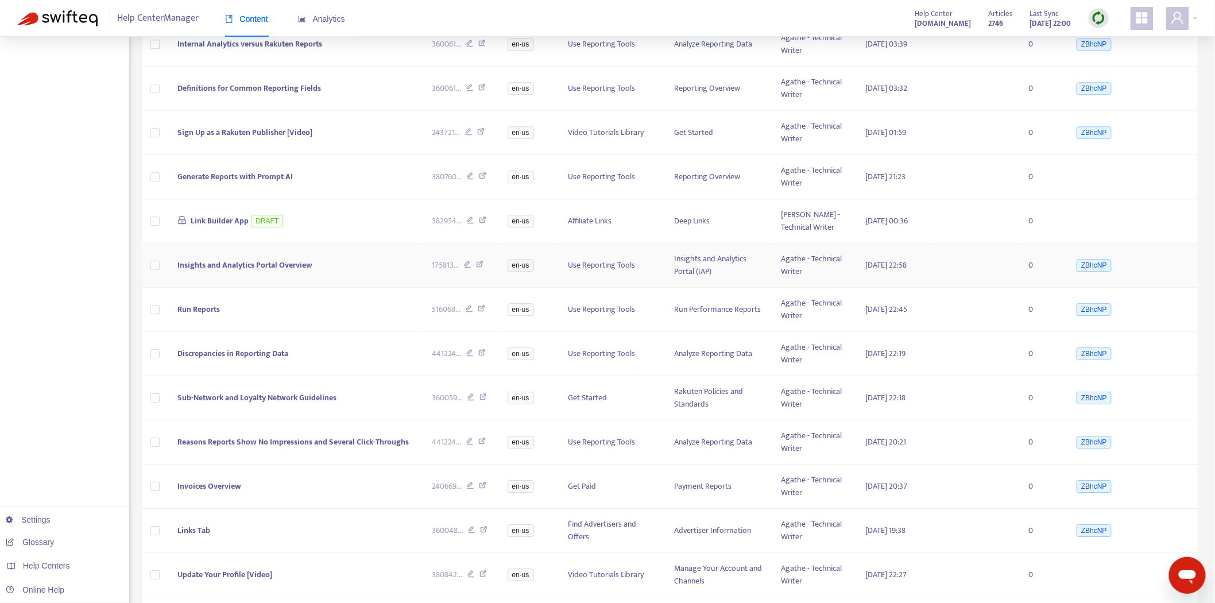
scroll to position [1264, 0]
click at [244, 270] on span "Insights and Analytics Portal Overview" at bounding box center [244, 266] width 135 height 13
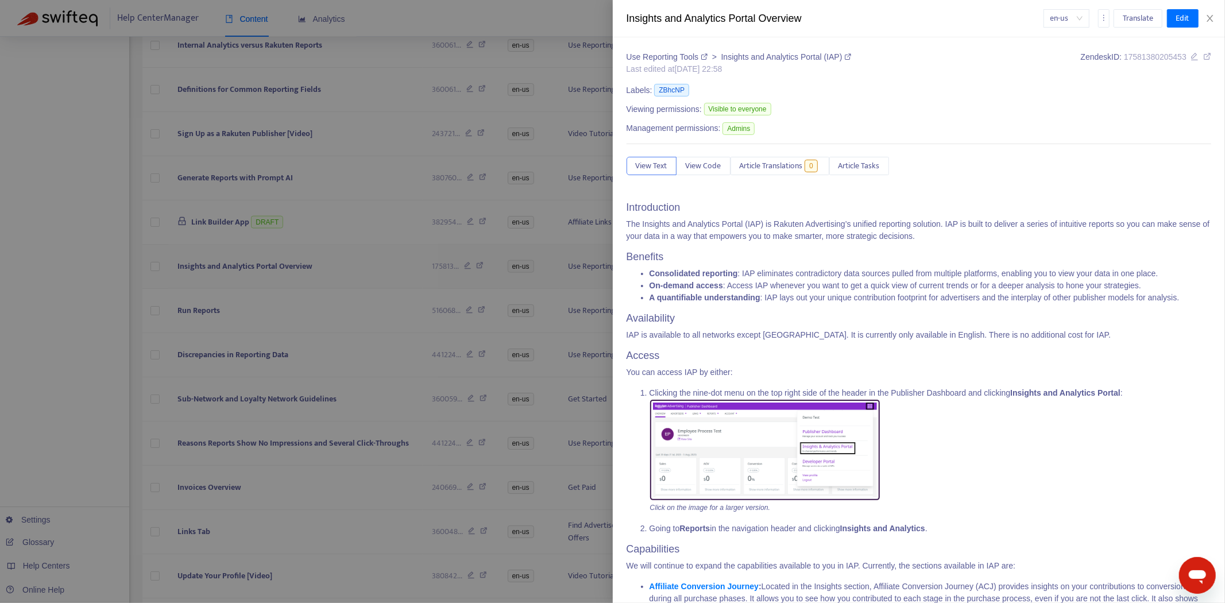
click at [257, 265] on div at bounding box center [612, 301] width 1225 height 603
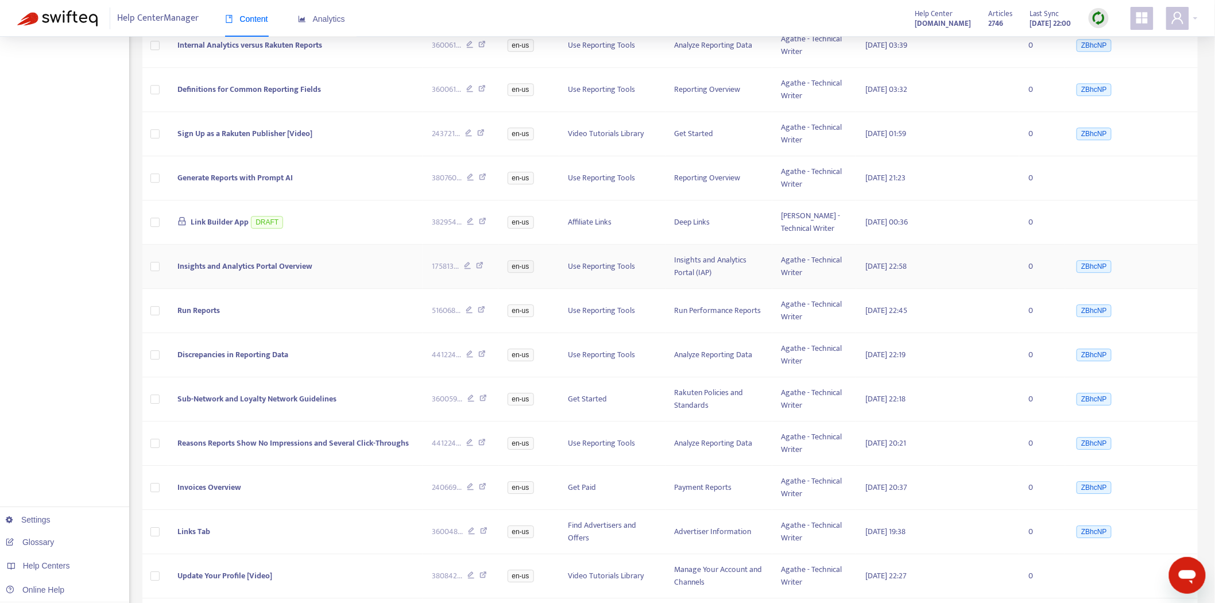
click at [257, 265] on span "Insights and Analytics Portal Overview" at bounding box center [244, 266] width 135 height 13
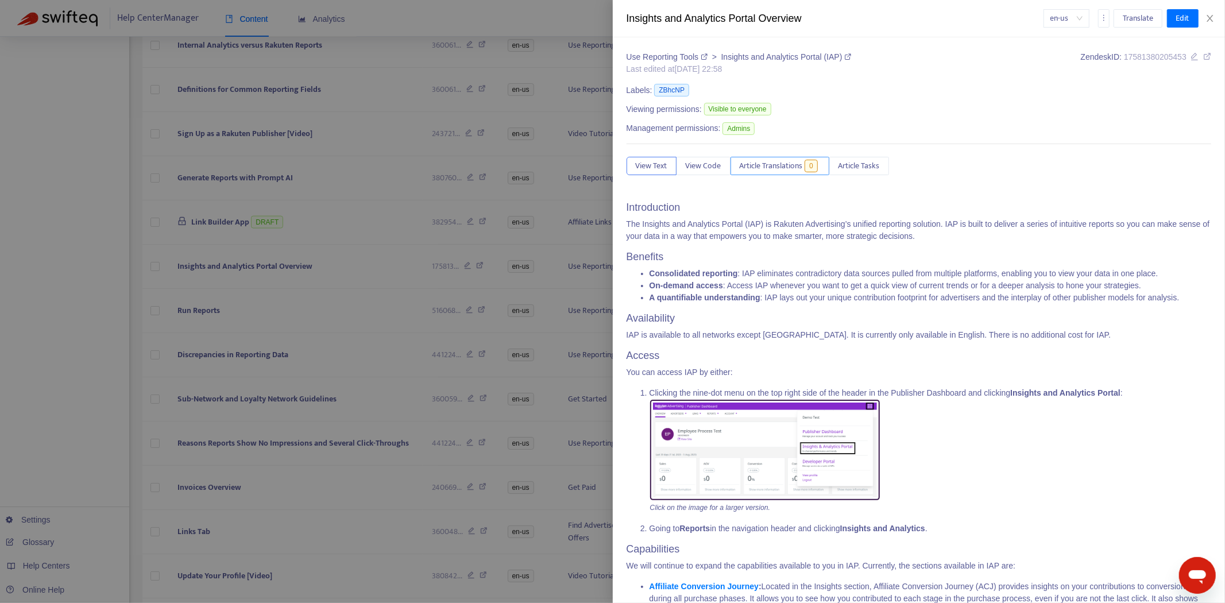
click at [783, 163] on span "Article Translations" at bounding box center [771, 166] width 63 height 13
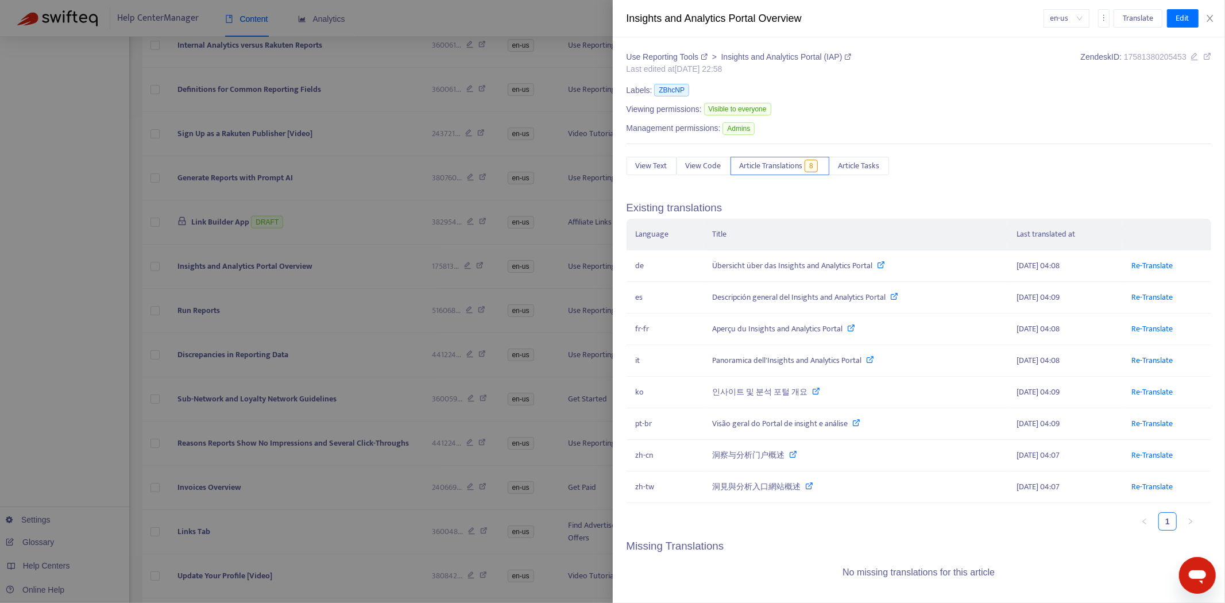
click at [299, 316] on div at bounding box center [612, 301] width 1225 height 603
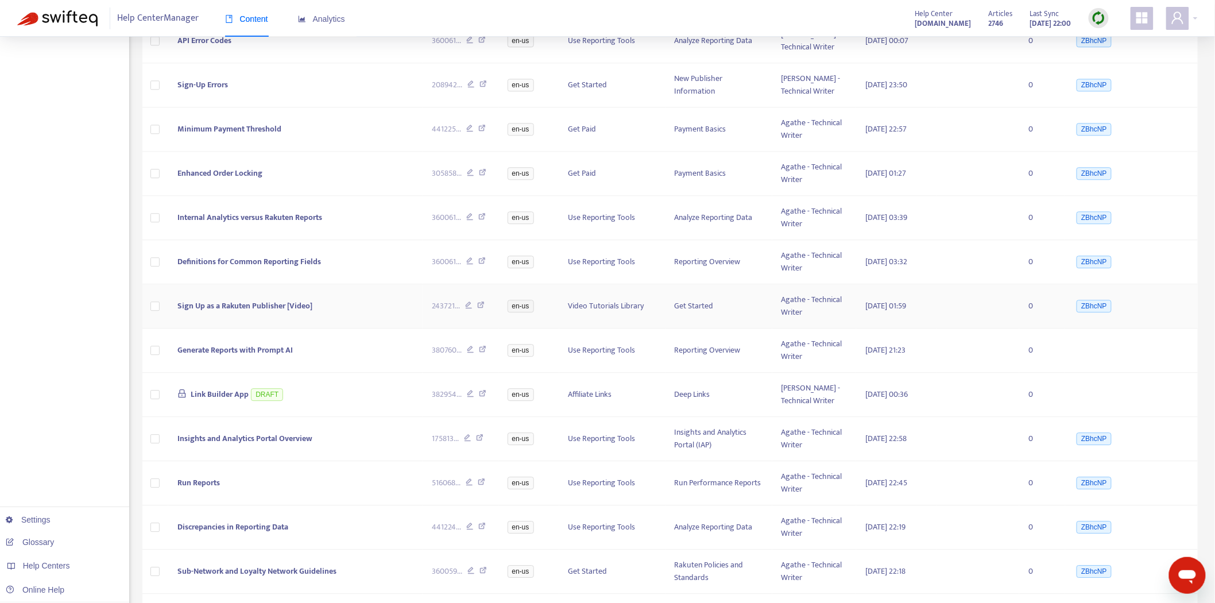
scroll to position [1072, 0]
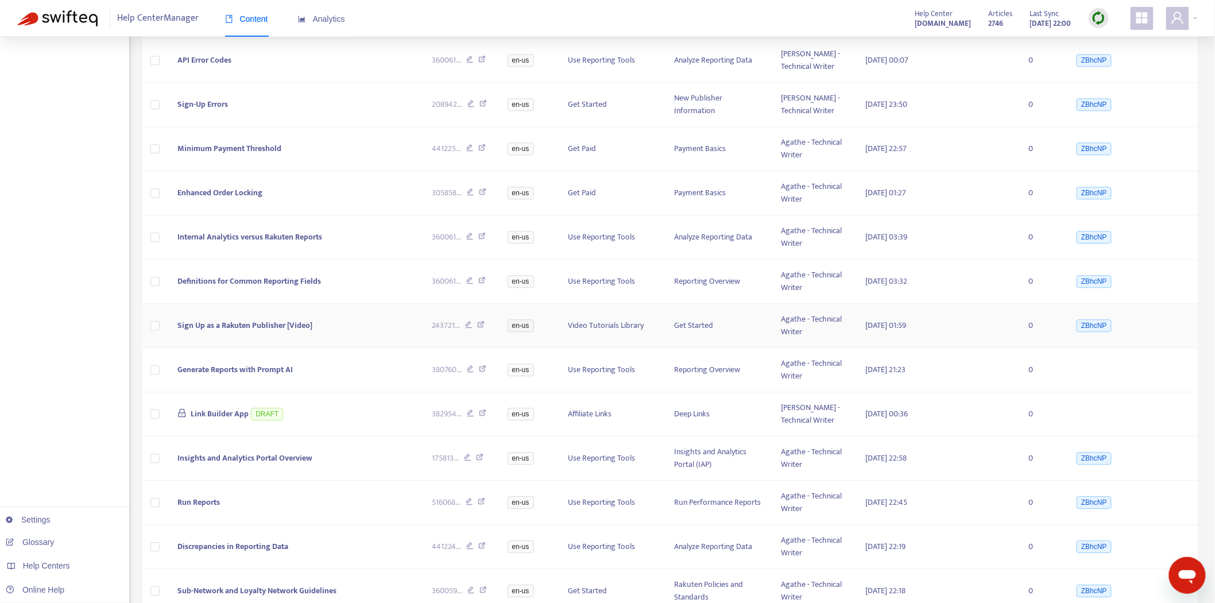
click at [289, 325] on span "Sign Up as a Rakuten Publisher [Video]" at bounding box center [244, 325] width 135 height 13
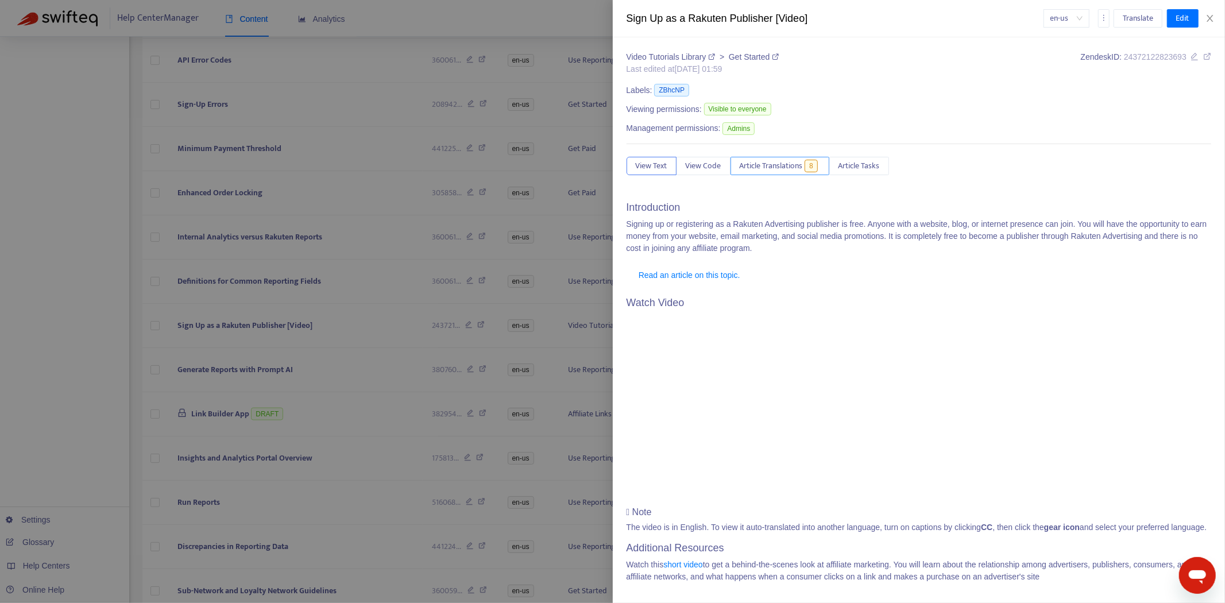
click at [810, 174] on button "Article Translations 8" at bounding box center [780, 166] width 99 height 18
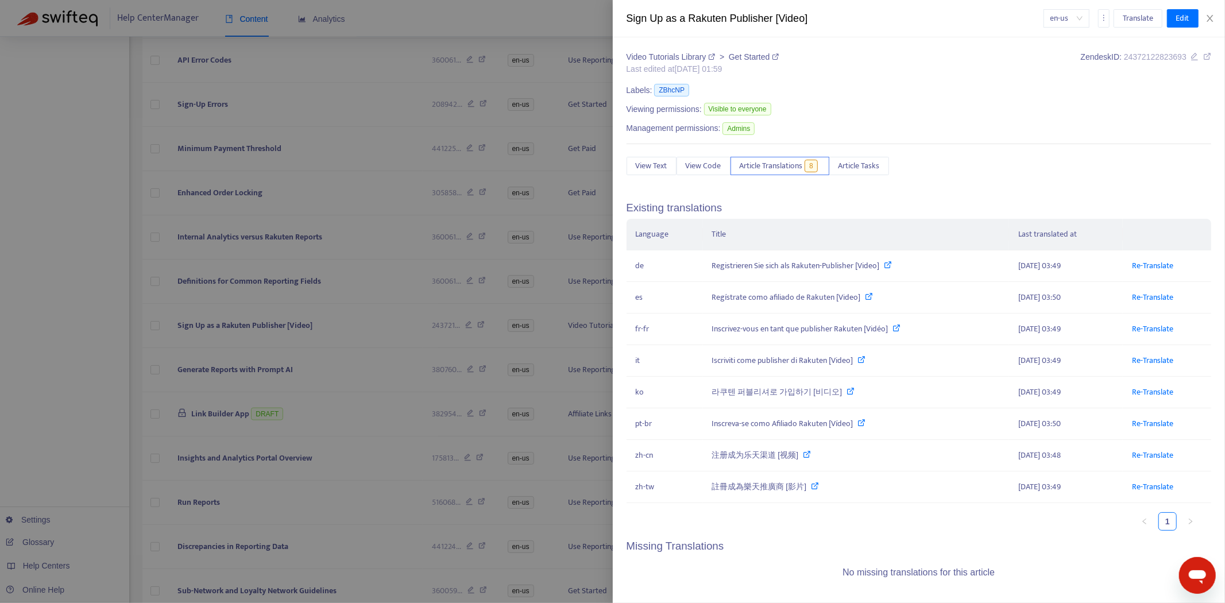
click at [158, 451] on div at bounding box center [612, 301] width 1225 height 603
